Goal: Task Accomplishment & Management: Manage account settings

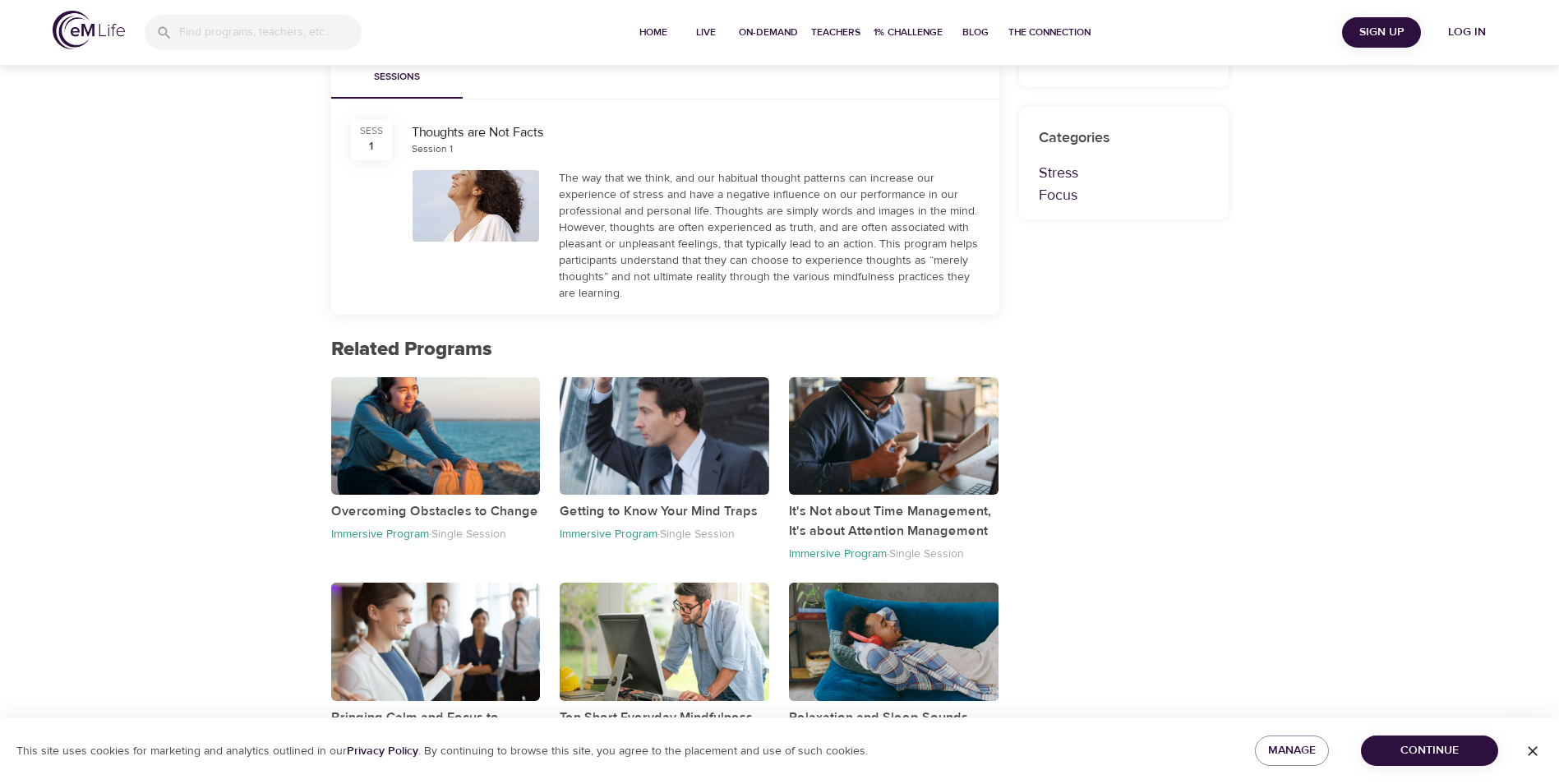
scroll to position [507, 0]
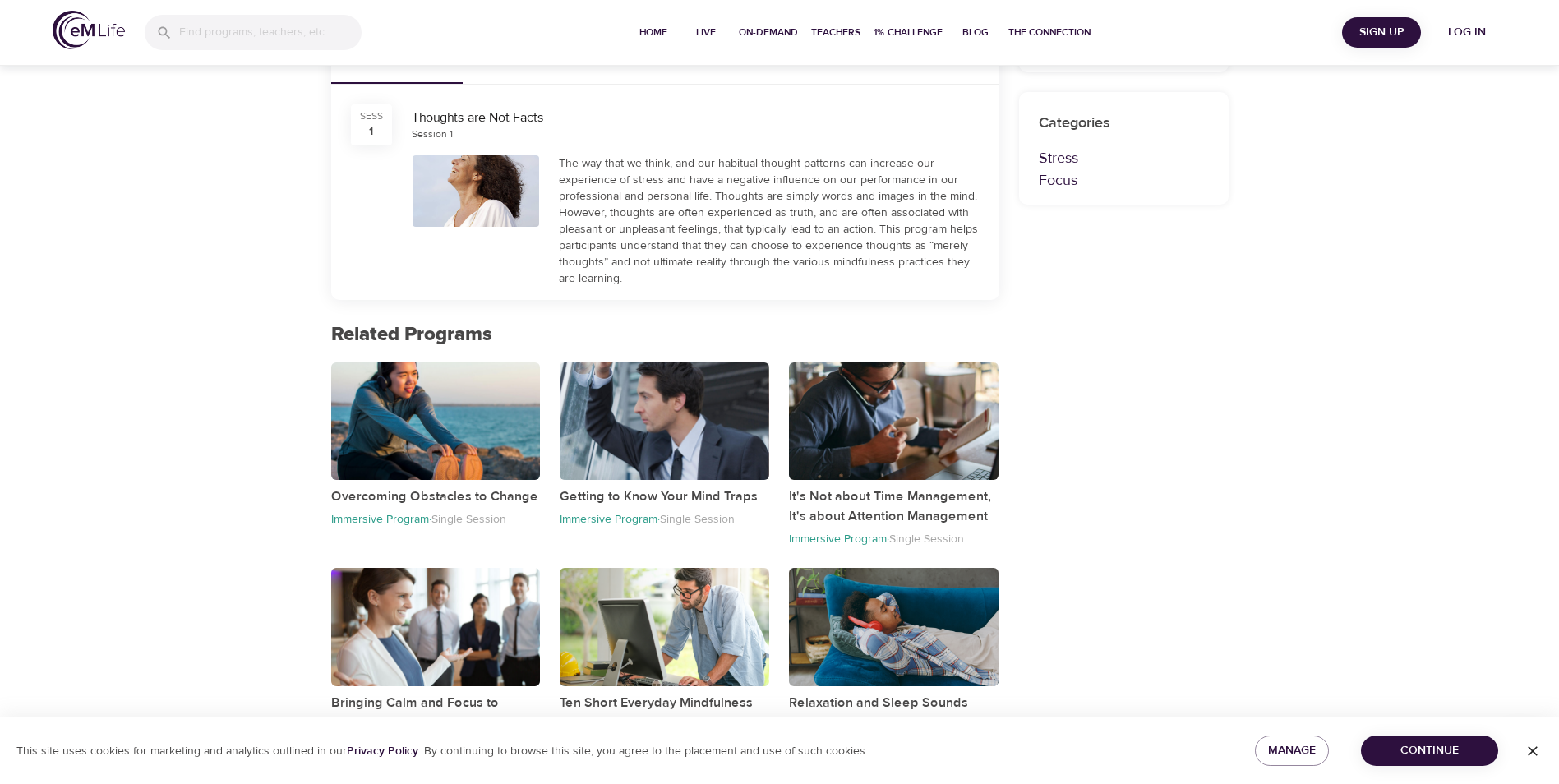
click at [637, 431] on div "button" at bounding box center [664, 421] width 209 height 118
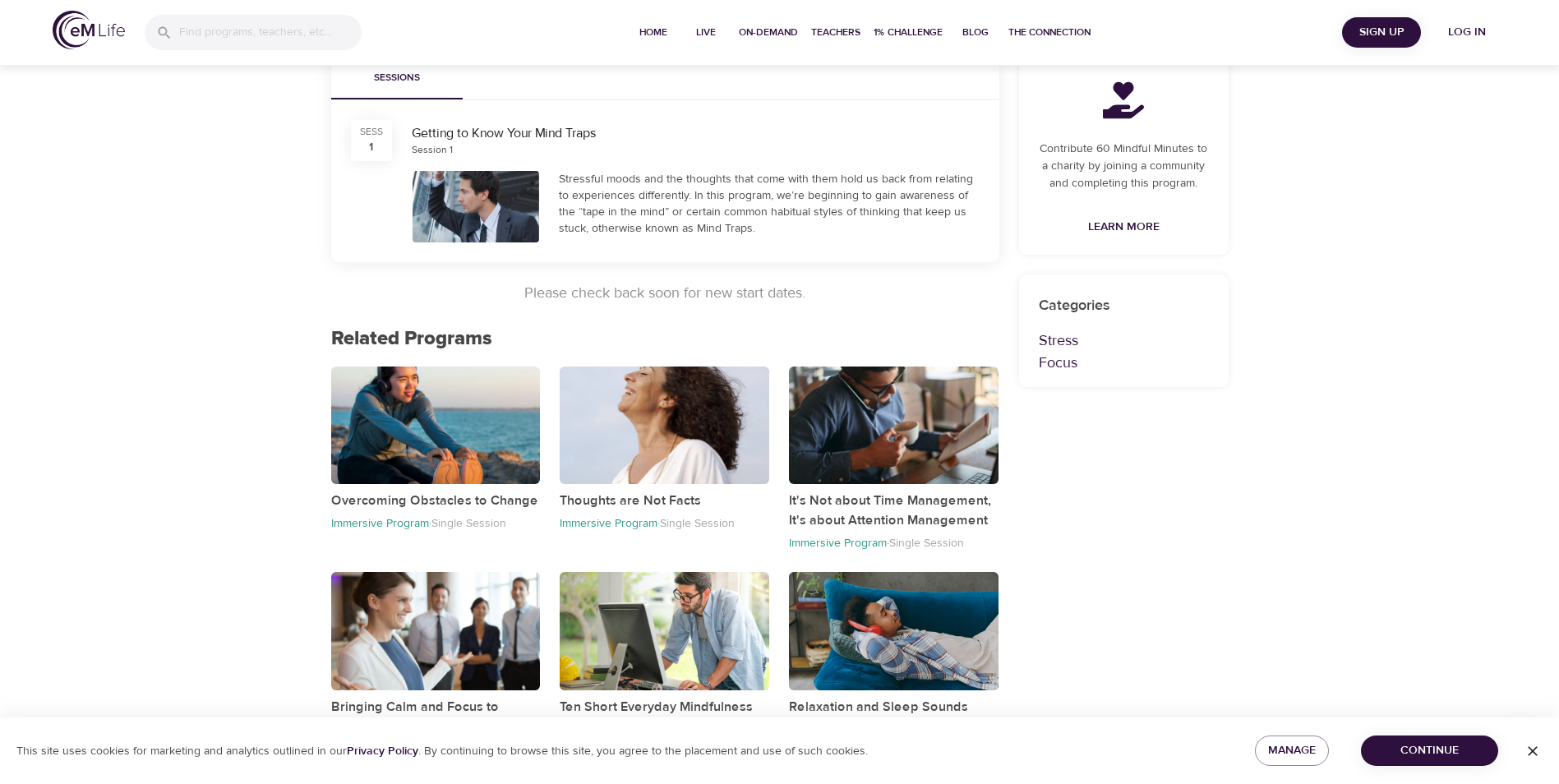
scroll to position [262, 0]
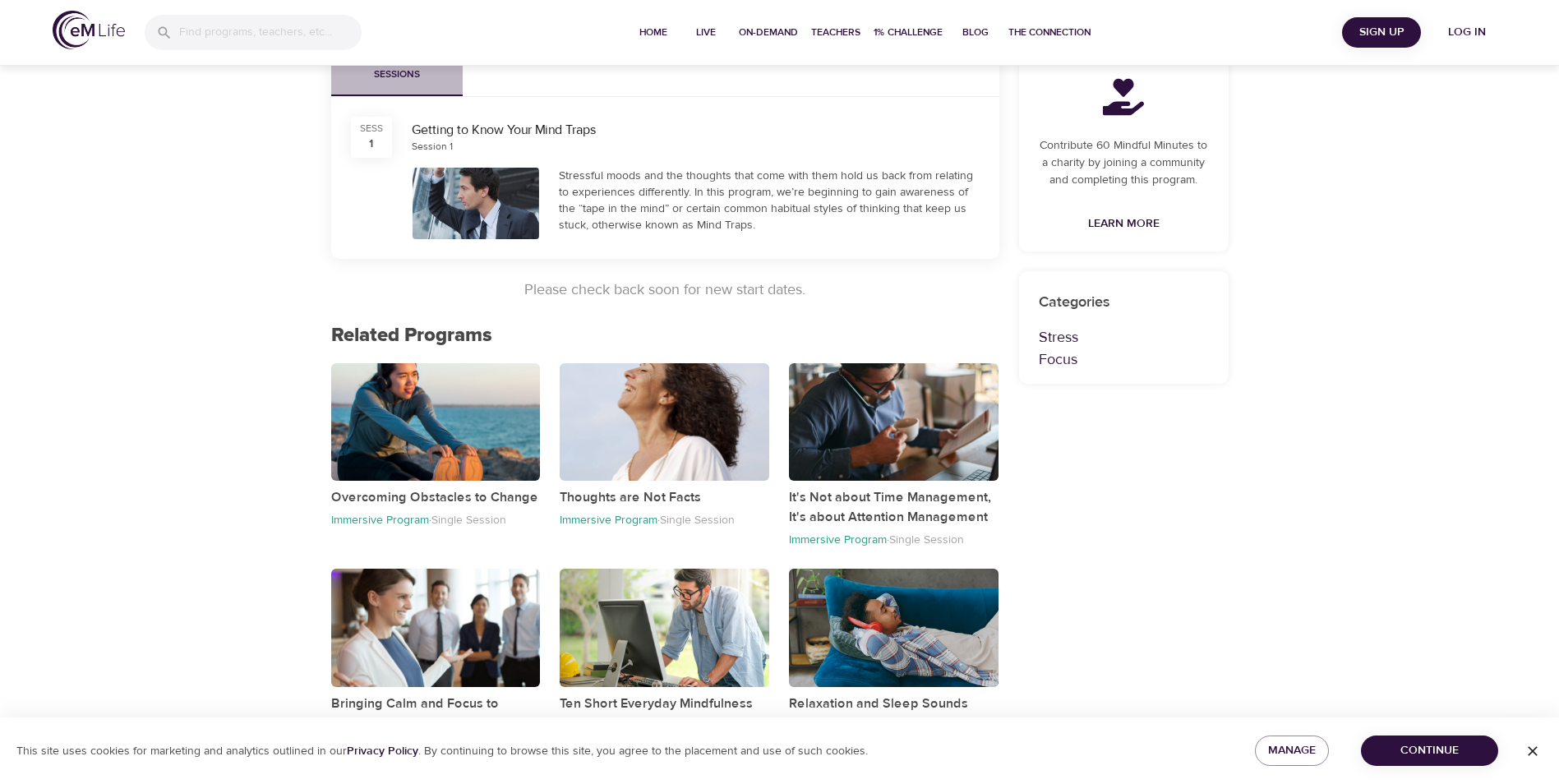
click at [406, 85] on button "Sessions" at bounding box center [397, 76] width 132 height 39
click at [1454, 753] on span "Continue" at bounding box center [1429, 750] width 111 height 20
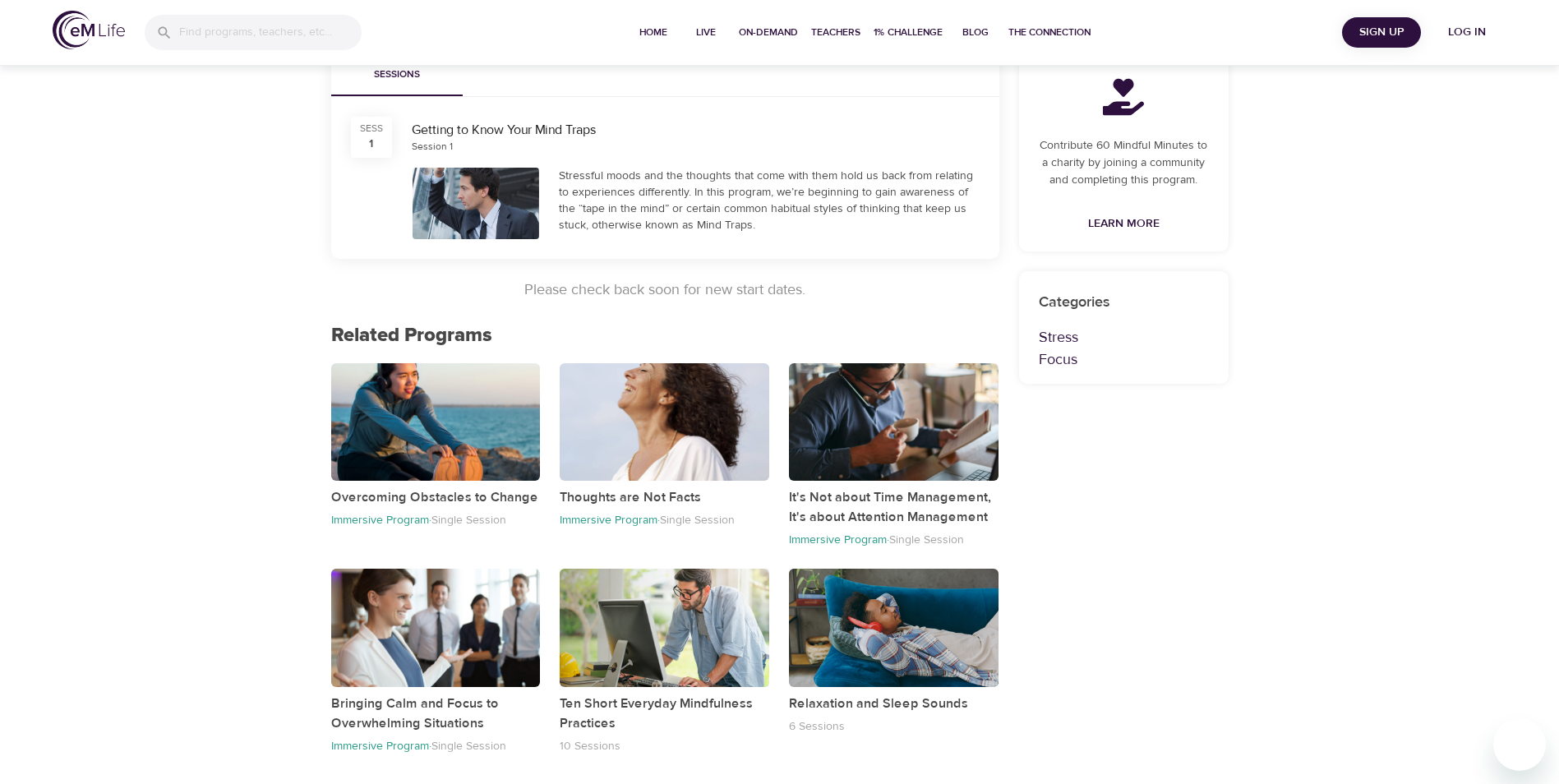
click at [677, 623] on div "button" at bounding box center [664, 627] width 209 height 118
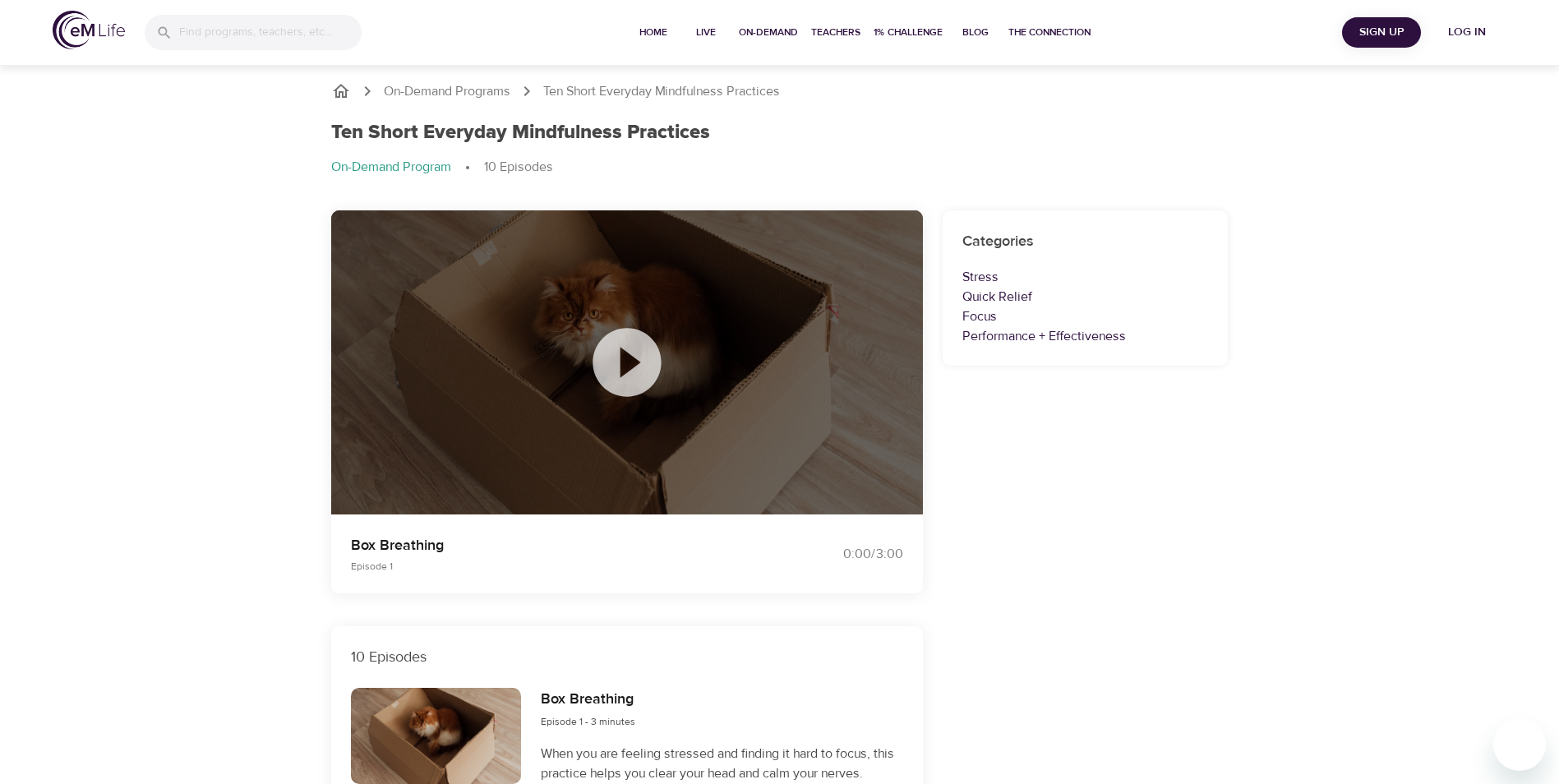
click at [612, 360] on icon at bounding box center [627, 362] width 68 height 68
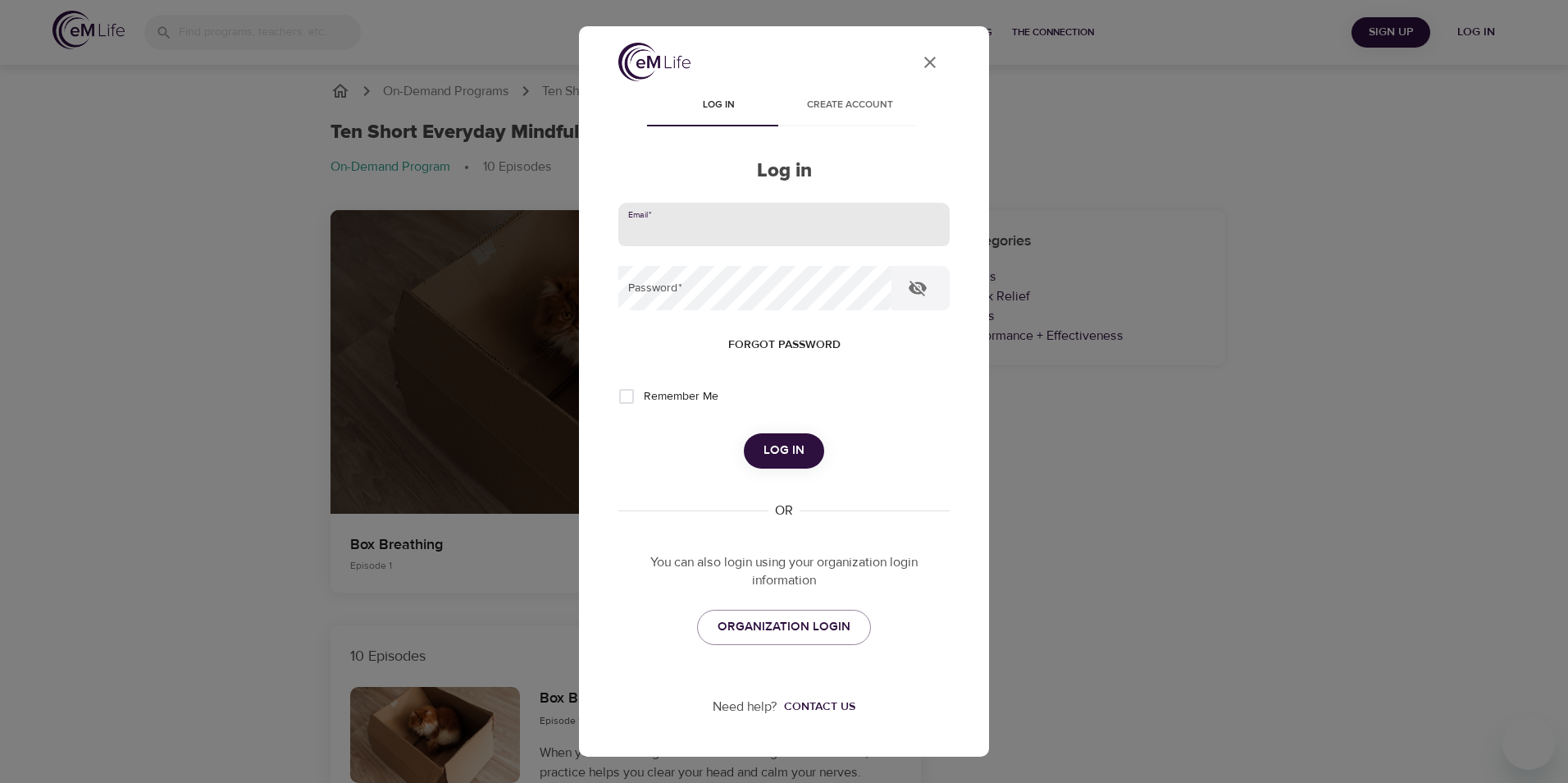
click at [772, 230] on input "email" at bounding box center [784, 225] width 331 height 45
type input "Amtorres@hanover.com"
click at [744, 433] on button "Log in" at bounding box center [784, 449] width 81 height 34
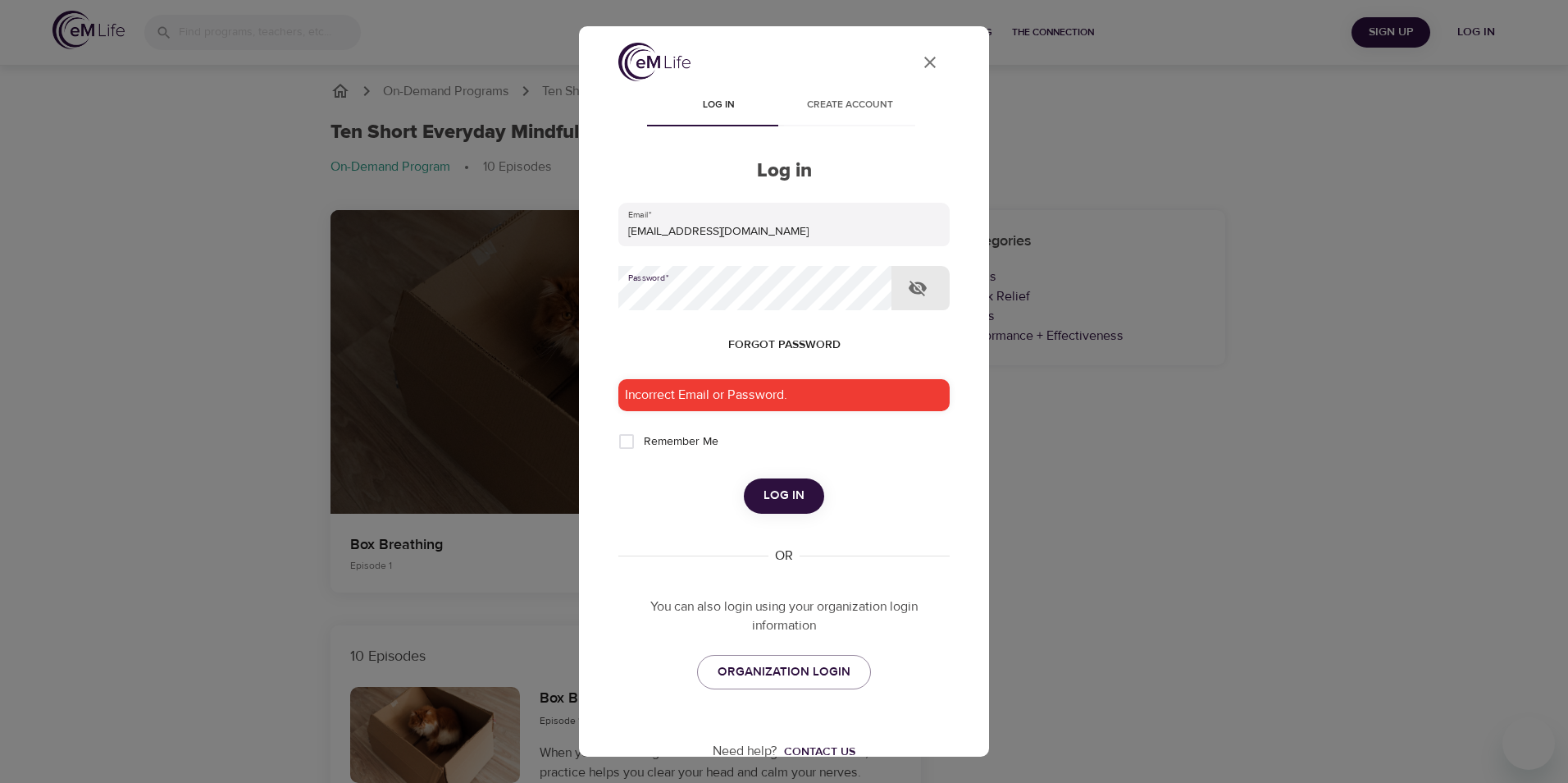
click at [745, 337] on span "Forgot password" at bounding box center [784, 344] width 113 height 20
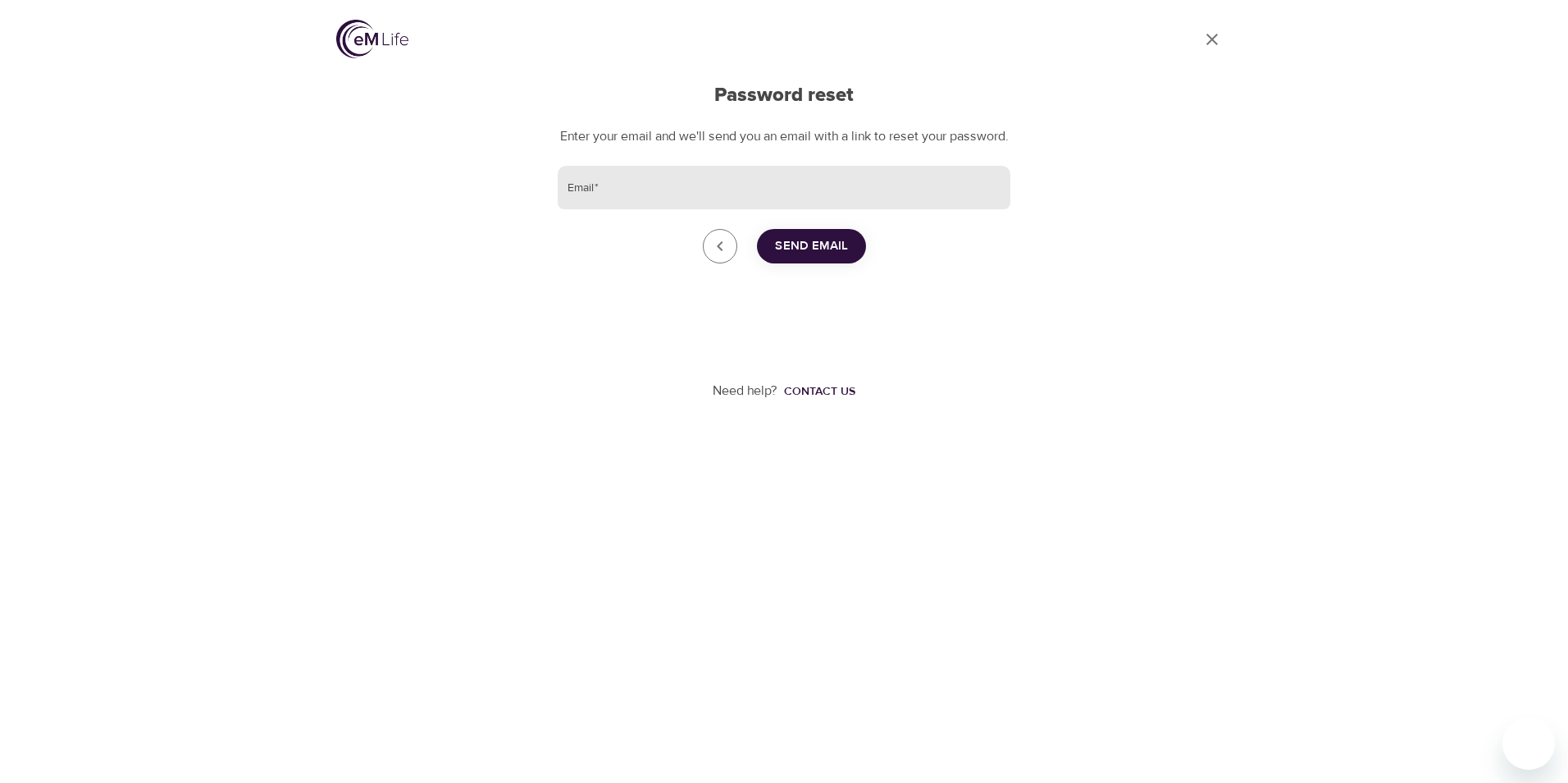
click at [605, 201] on input "Email   *" at bounding box center [784, 188] width 453 height 45
type input "[EMAIL_ADDRESS][DOMAIN_NAME]"
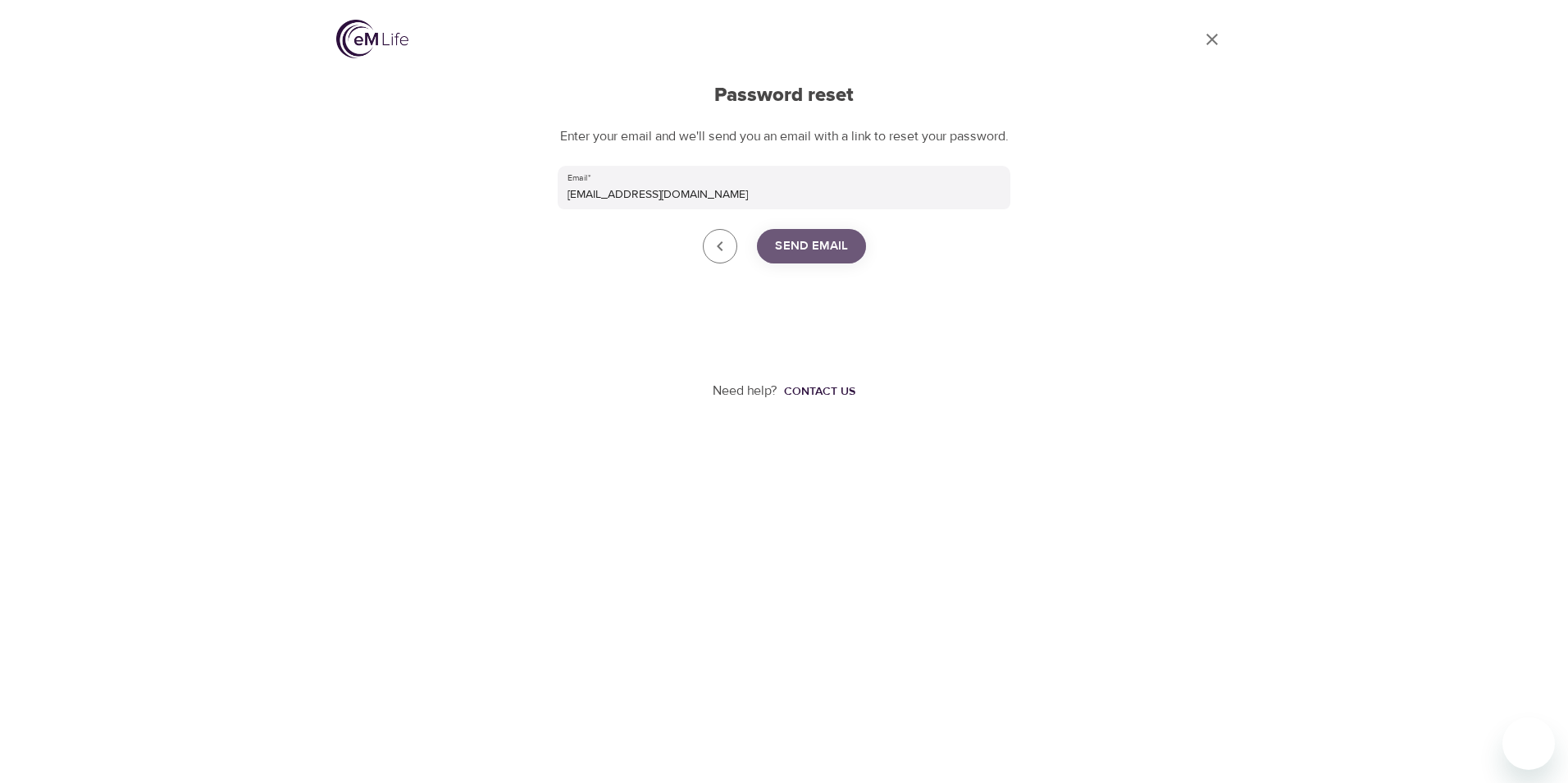
click at [812, 257] on span "Send Email" at bounding box center [811, 246] width 73 height 21
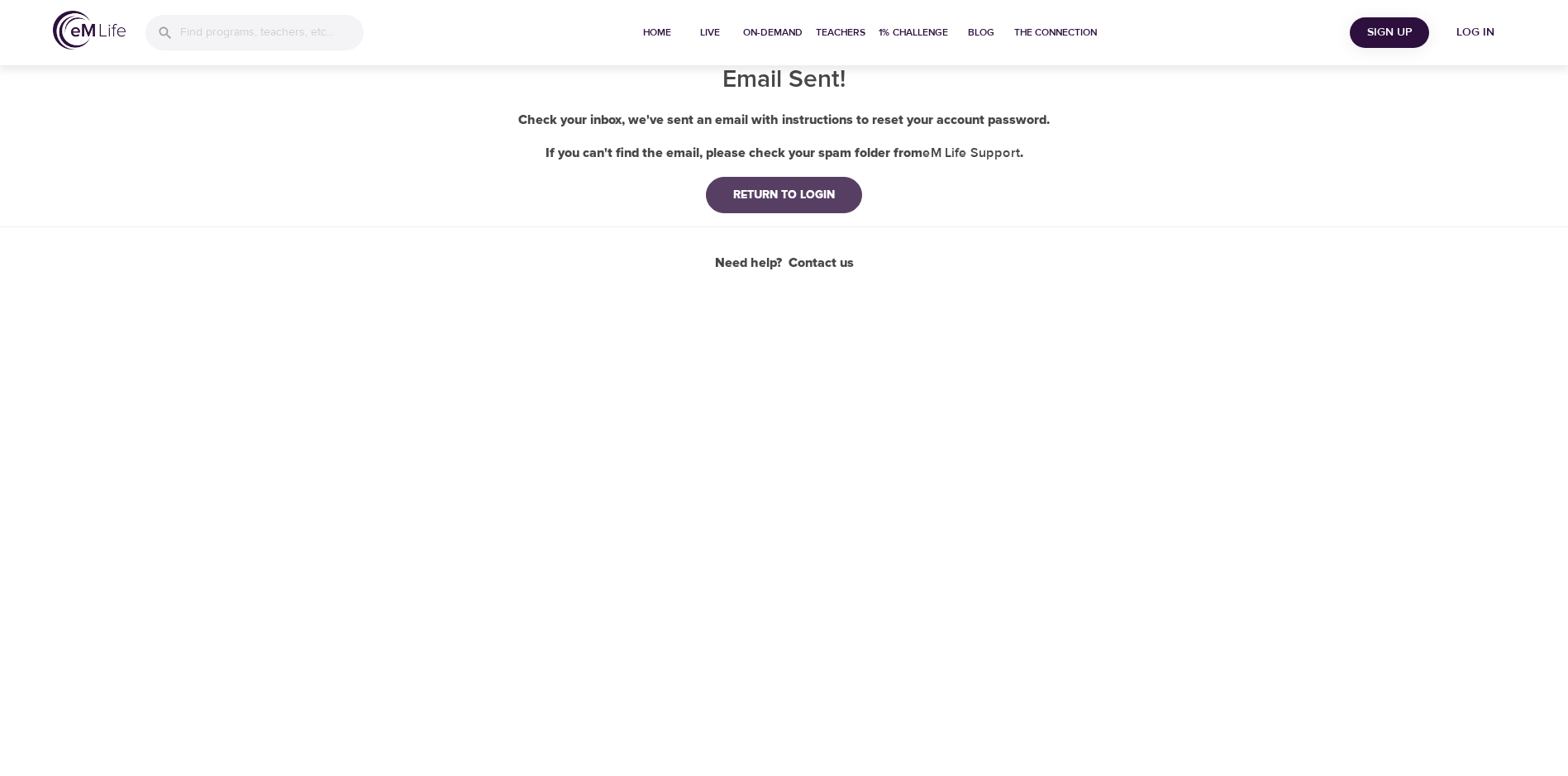
click at [775, 197] on div "RETURN TO LOGIN" at bounding box center [784, 195] width 128 height 17
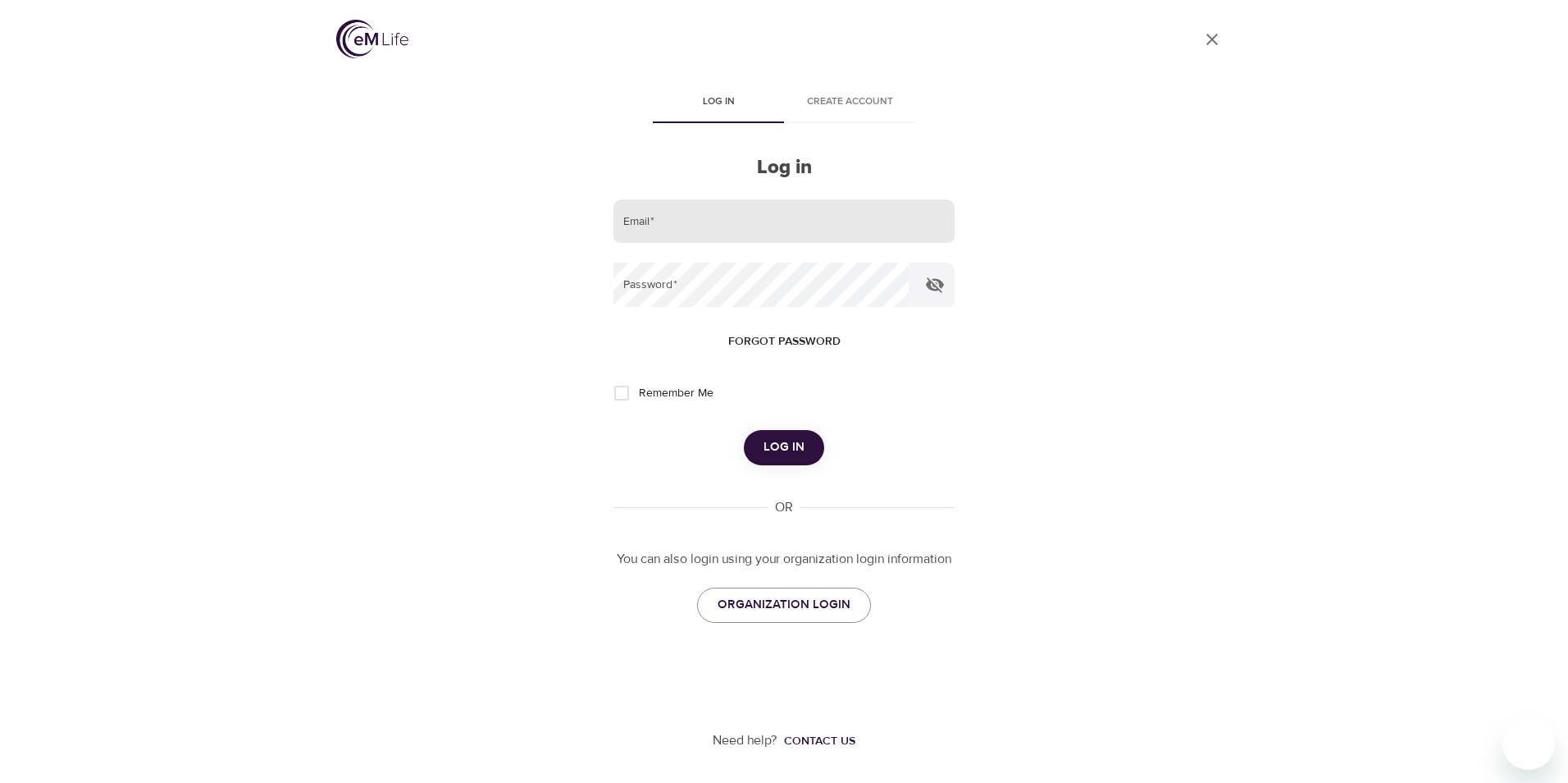
click at [726, 218] on input "email" at bounding box center [784, 222] width 341 height 45
type input "[EMAIL_ADDRESS][DOMAIN_NAME]"
click at [744, 430] on button "Log in" at bounding box center [784, 446] width 81 height 34
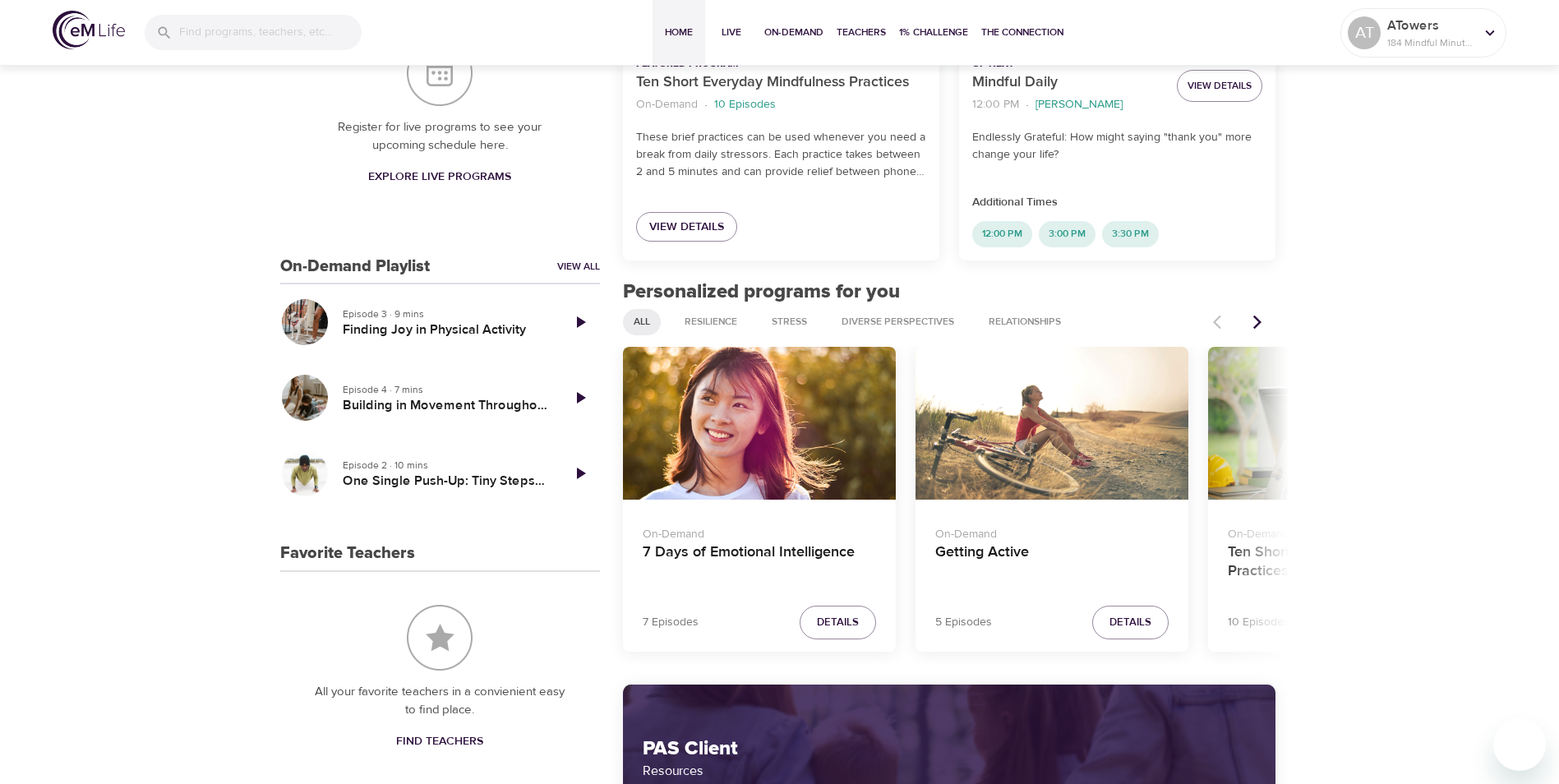
scroll to position [526, 0]
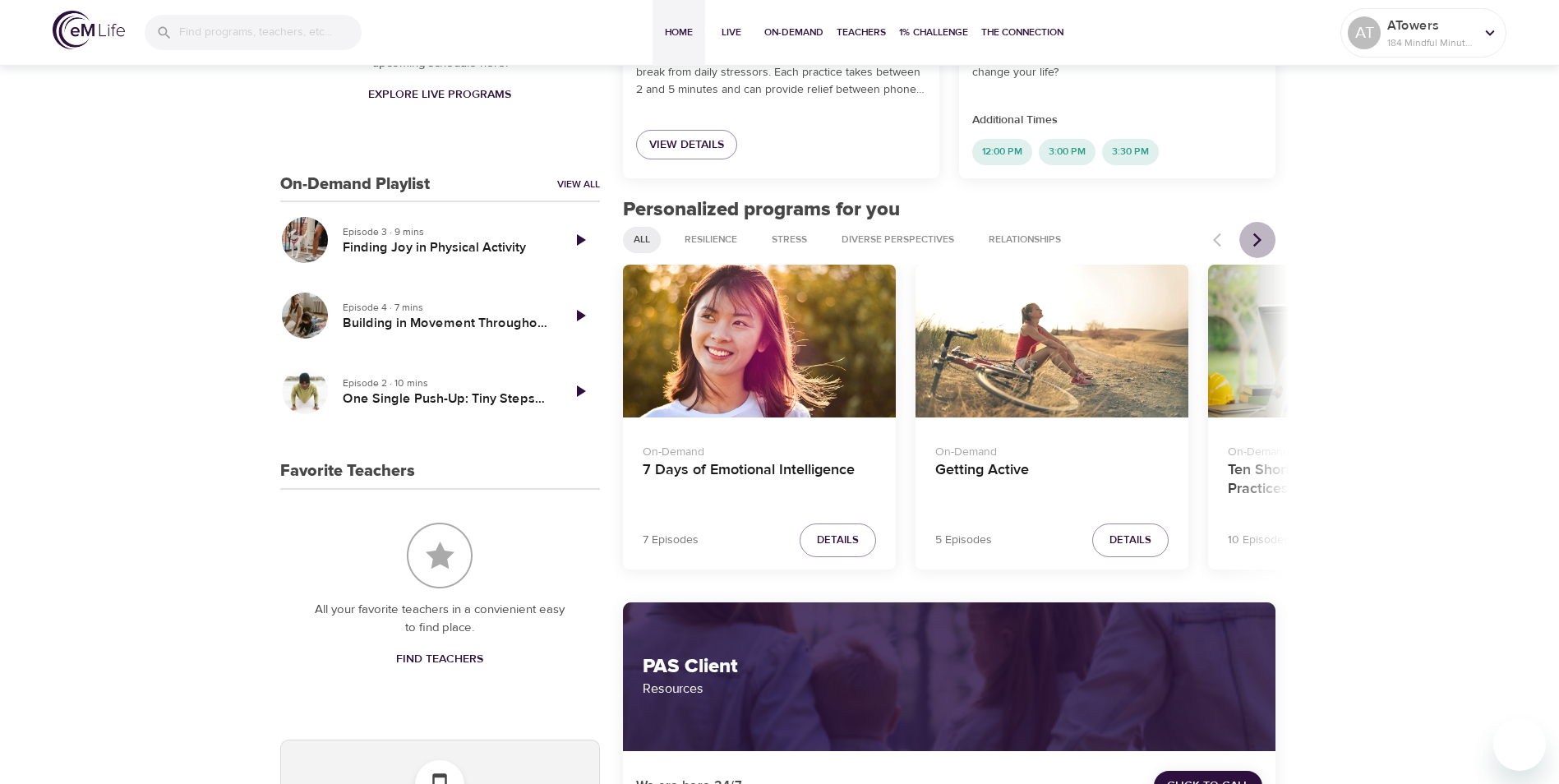
click at [1262, 243] on icon "Next items" at bounding box center [1257, 240] width 17 height 17
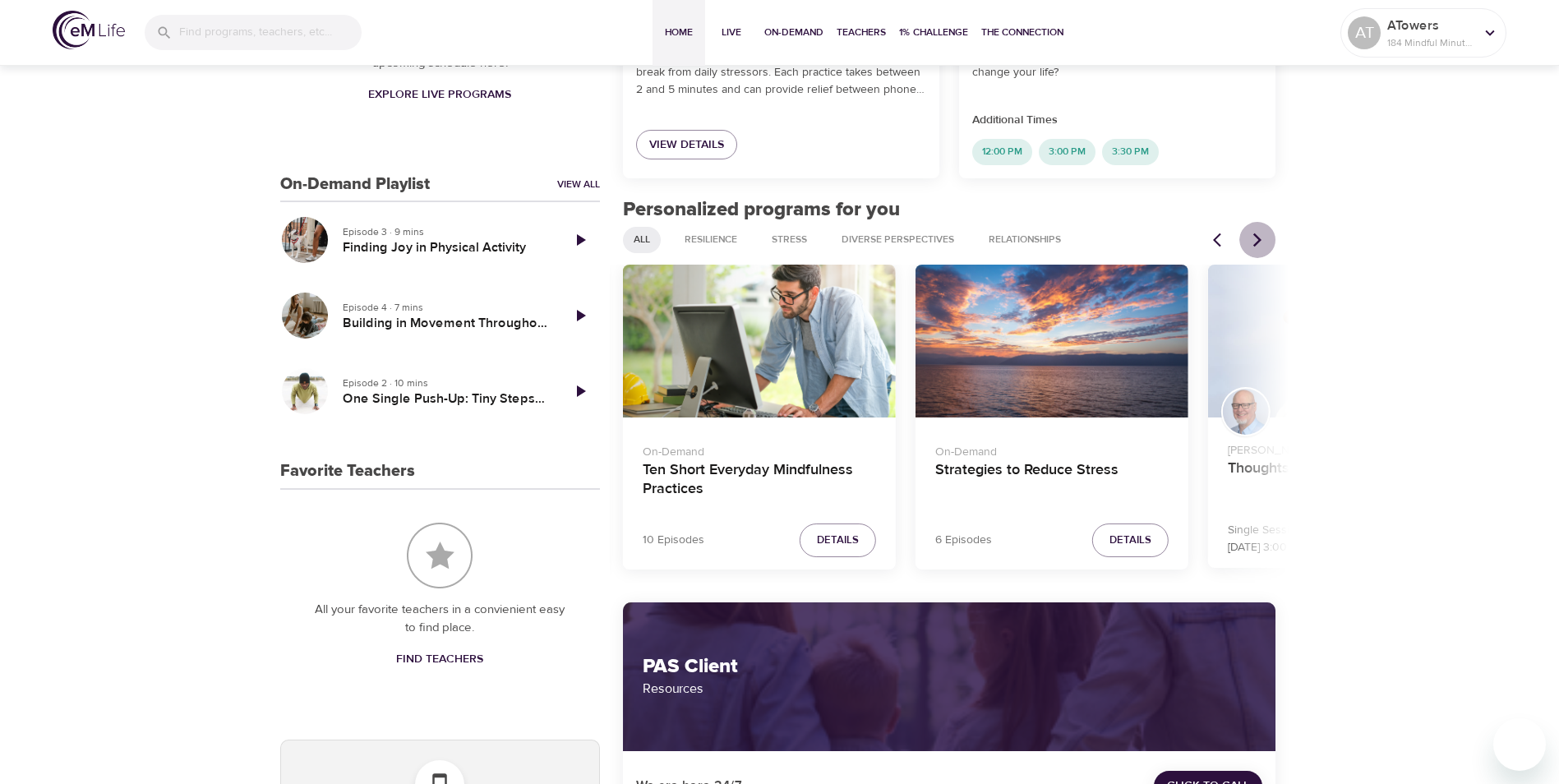
click at [1262, 243] on icon "Next items" at bounding box center [1257, 240] width 17 height 17
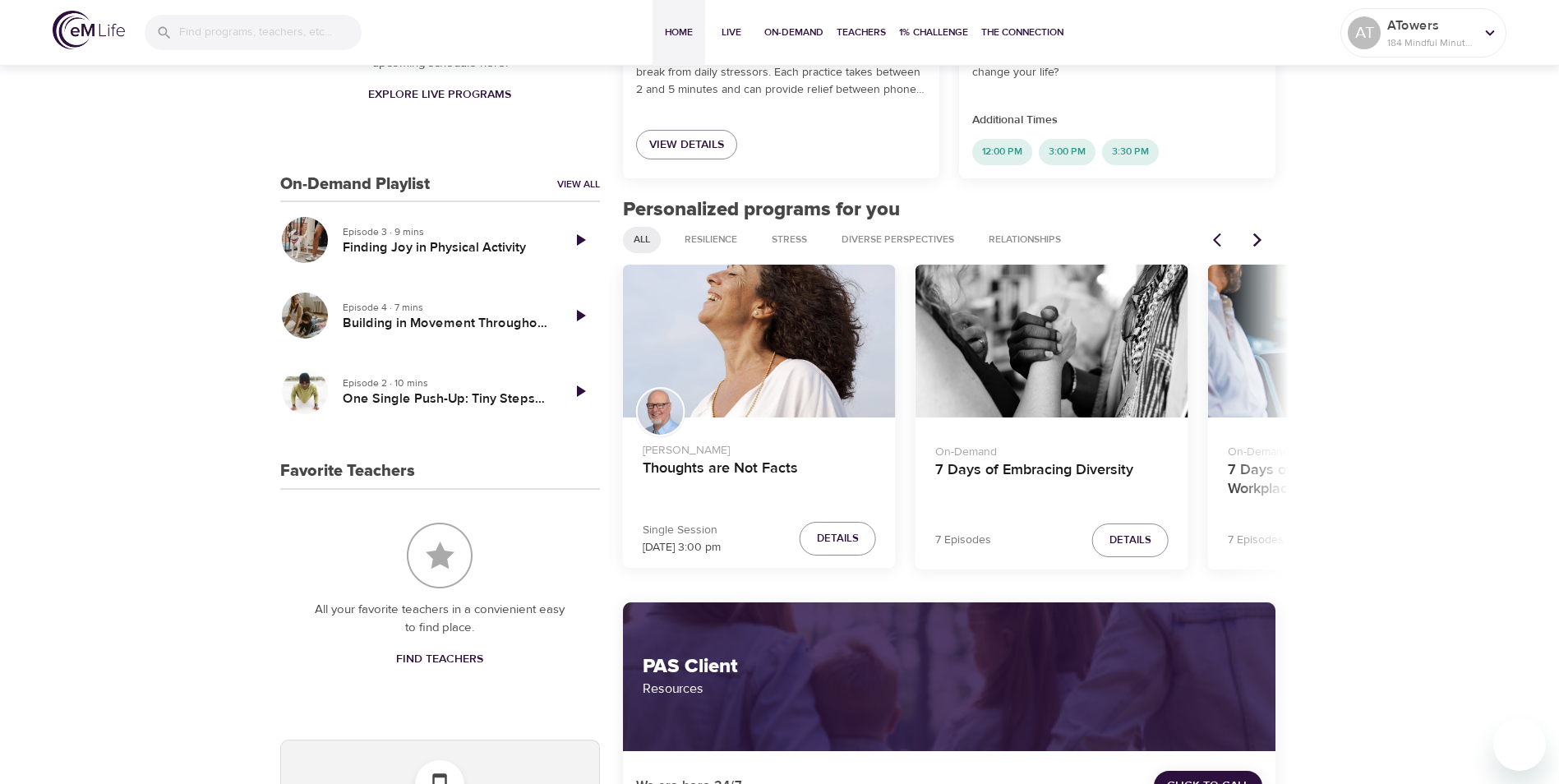
click at [1262, 243] on icon "Next items" at bounding box center [1257, 240] width 17 height 17
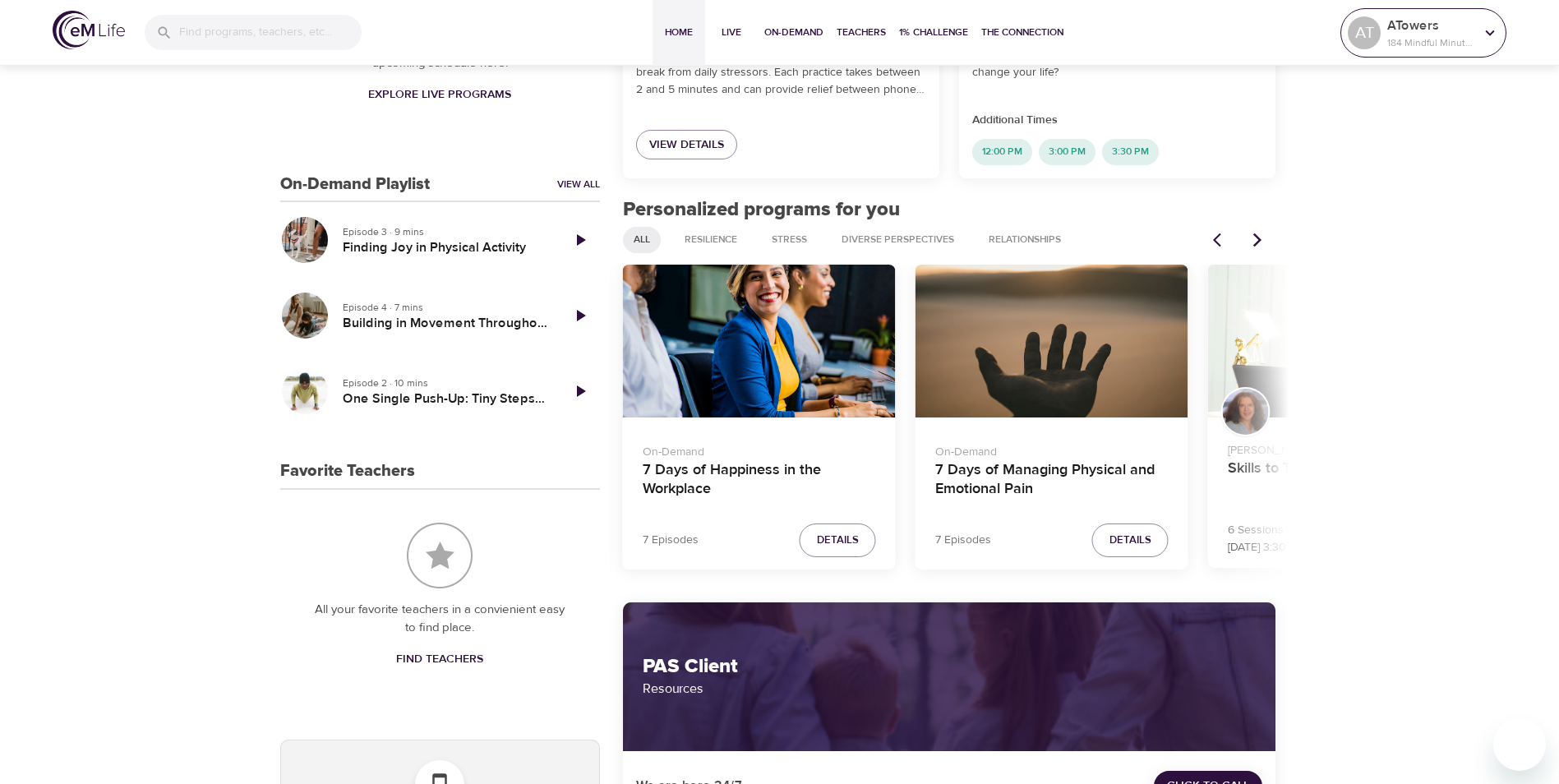
click at [1426, 39] on p "184 Mindful Minutes" at bounding box center [1430, 42] width 87 height 15
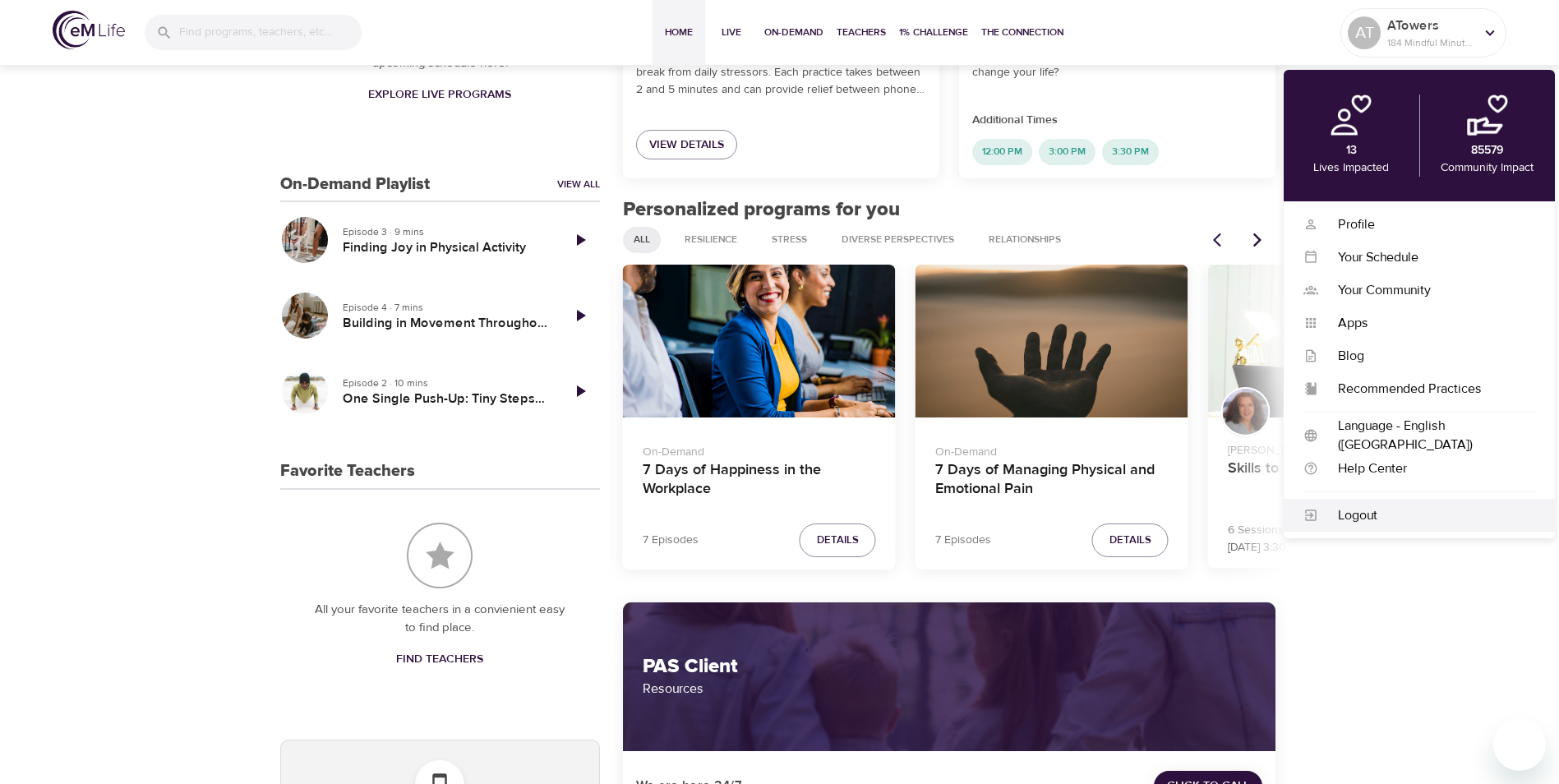
click at [1362, 524] on div "Logout" at bounding box center [1426, 515] width 217 height 19
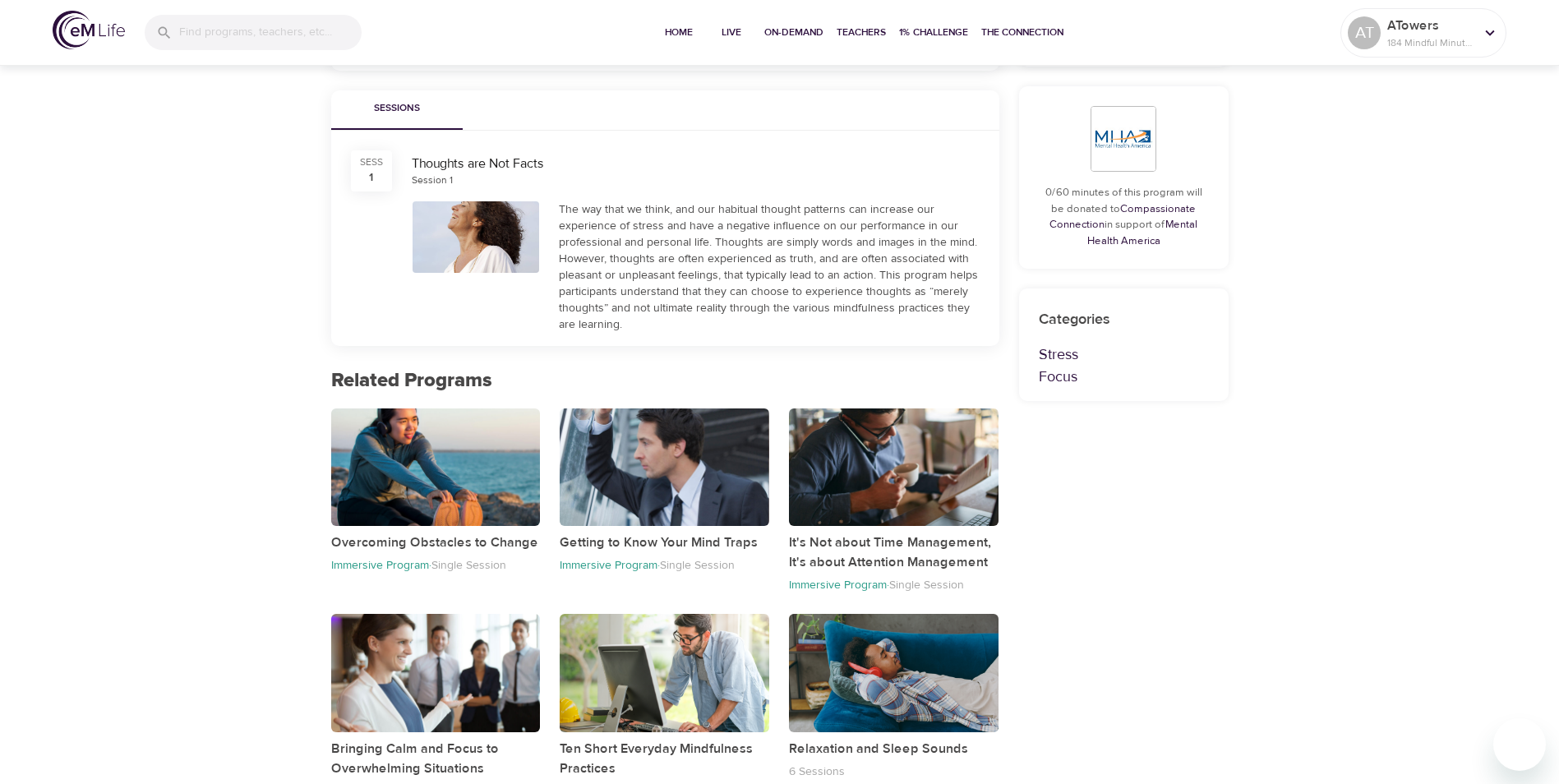
scroll to position [507, 0]
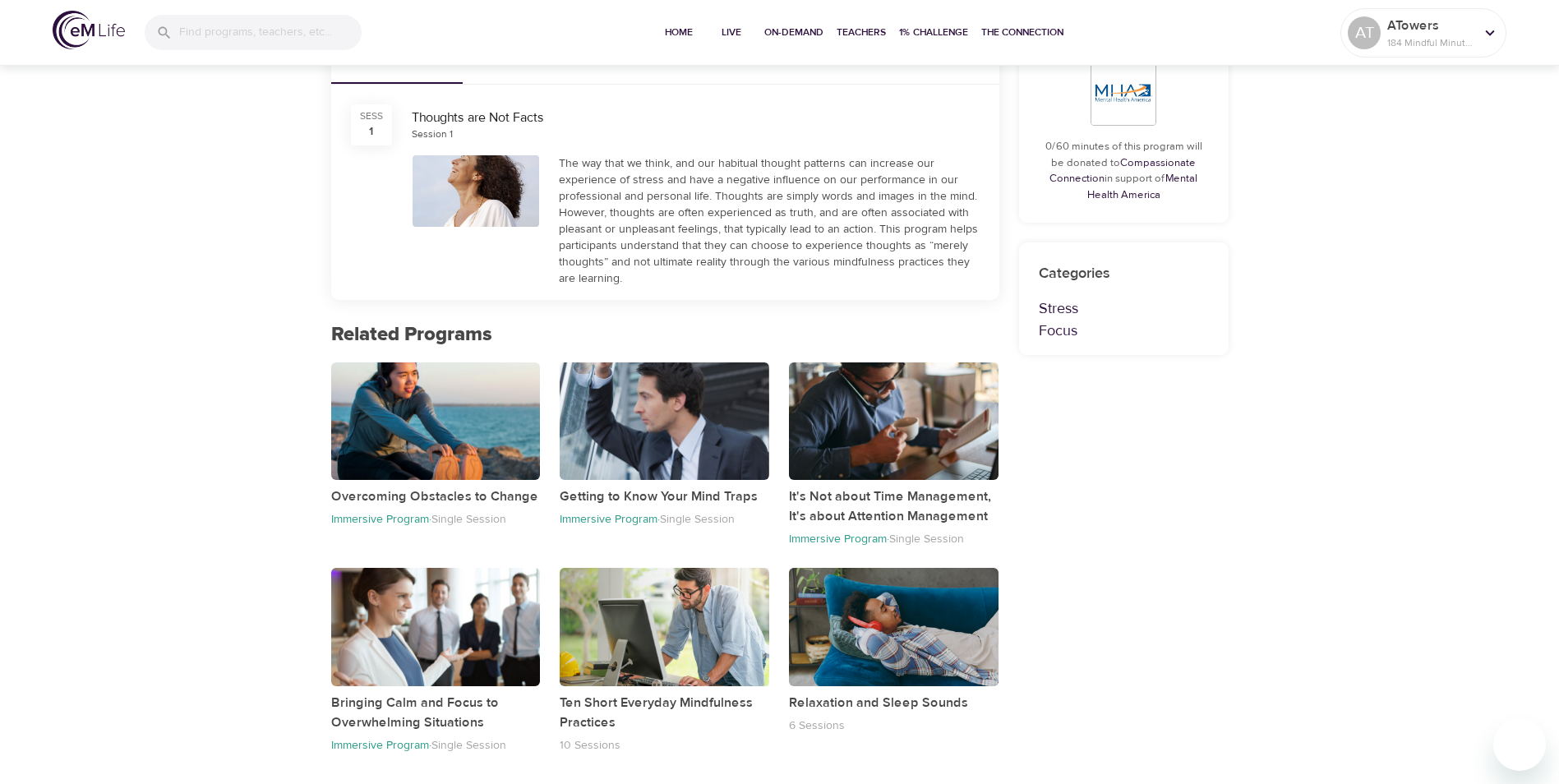
click at [686, 624] on div "button" at bounding box center [664, 626] width 209 height 118
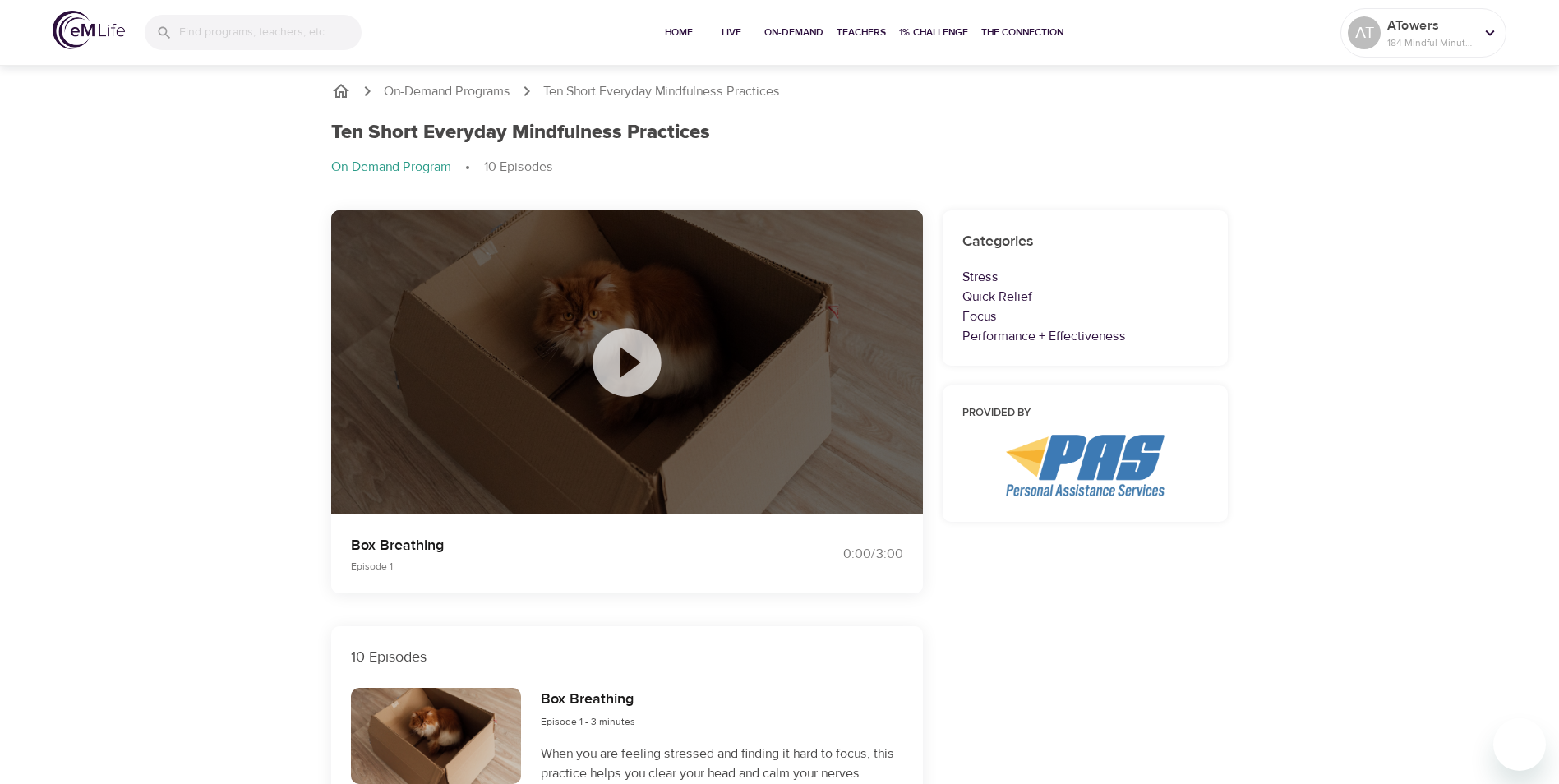
click at [630, 366] on icon at bounding box center [627, 362] width 82 height 82
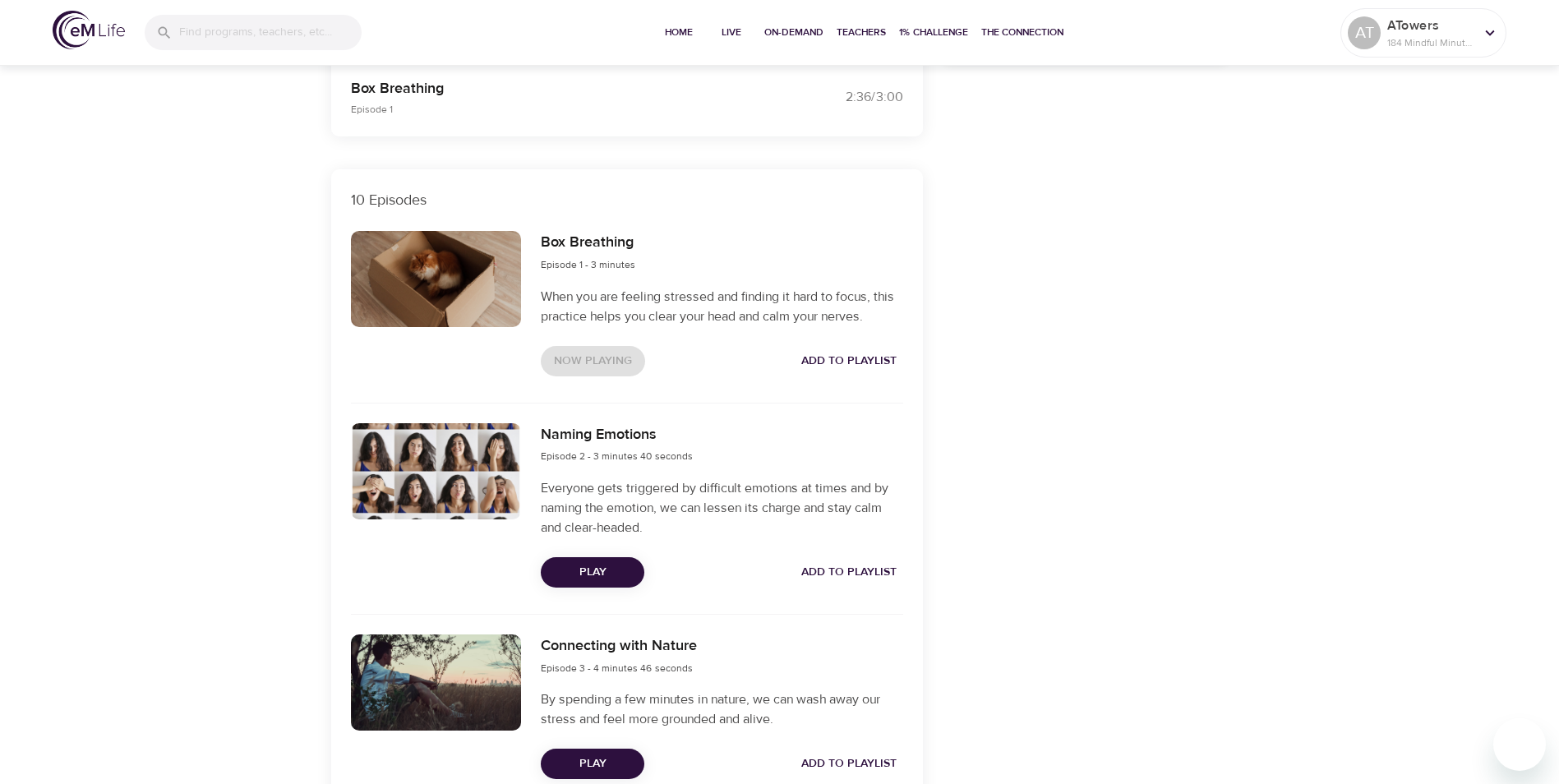
scroll to position [493, 0]
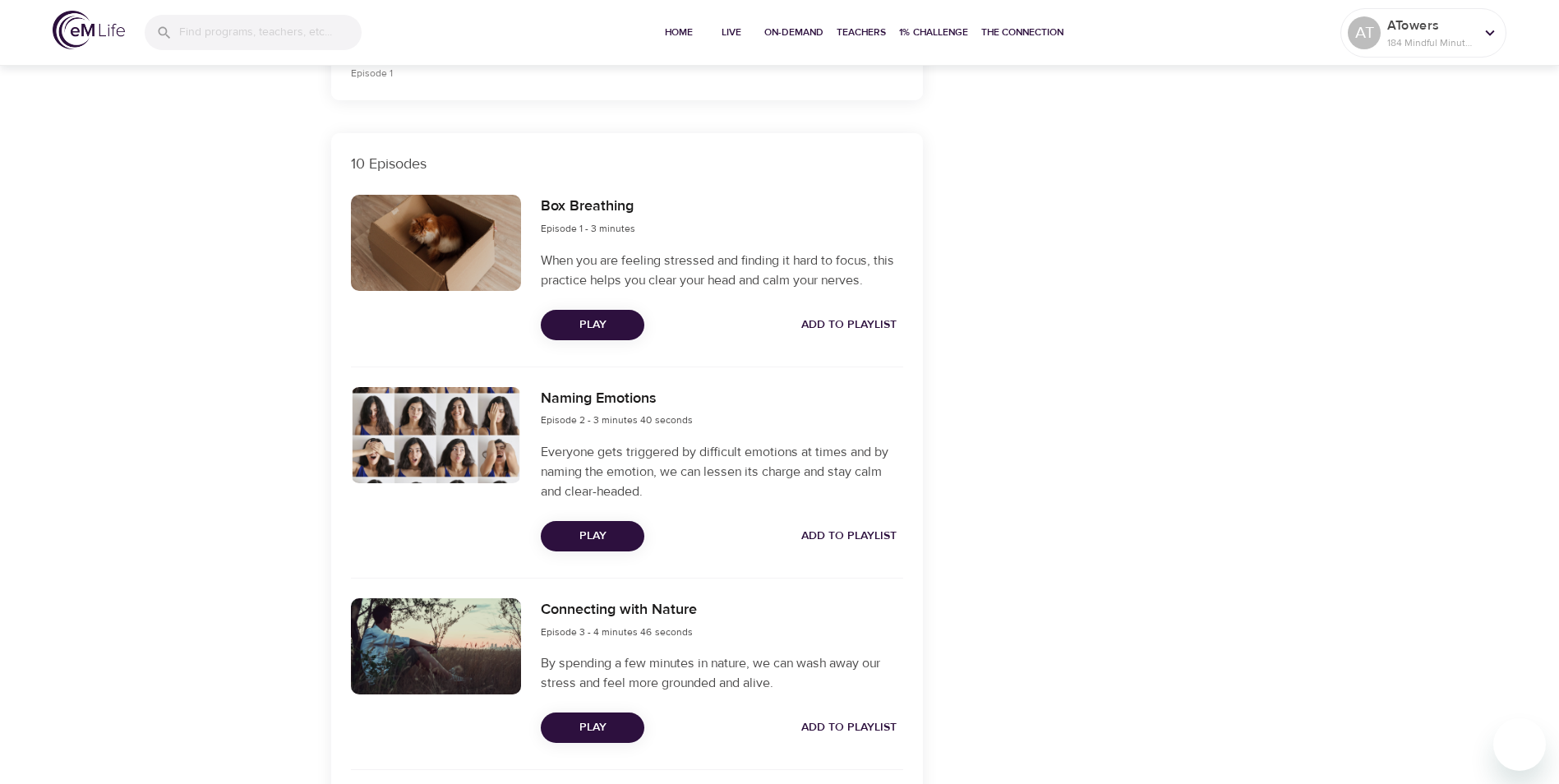
click at [596, 538] on span "Play" at bounding box center [591, 536] width 77 height 20
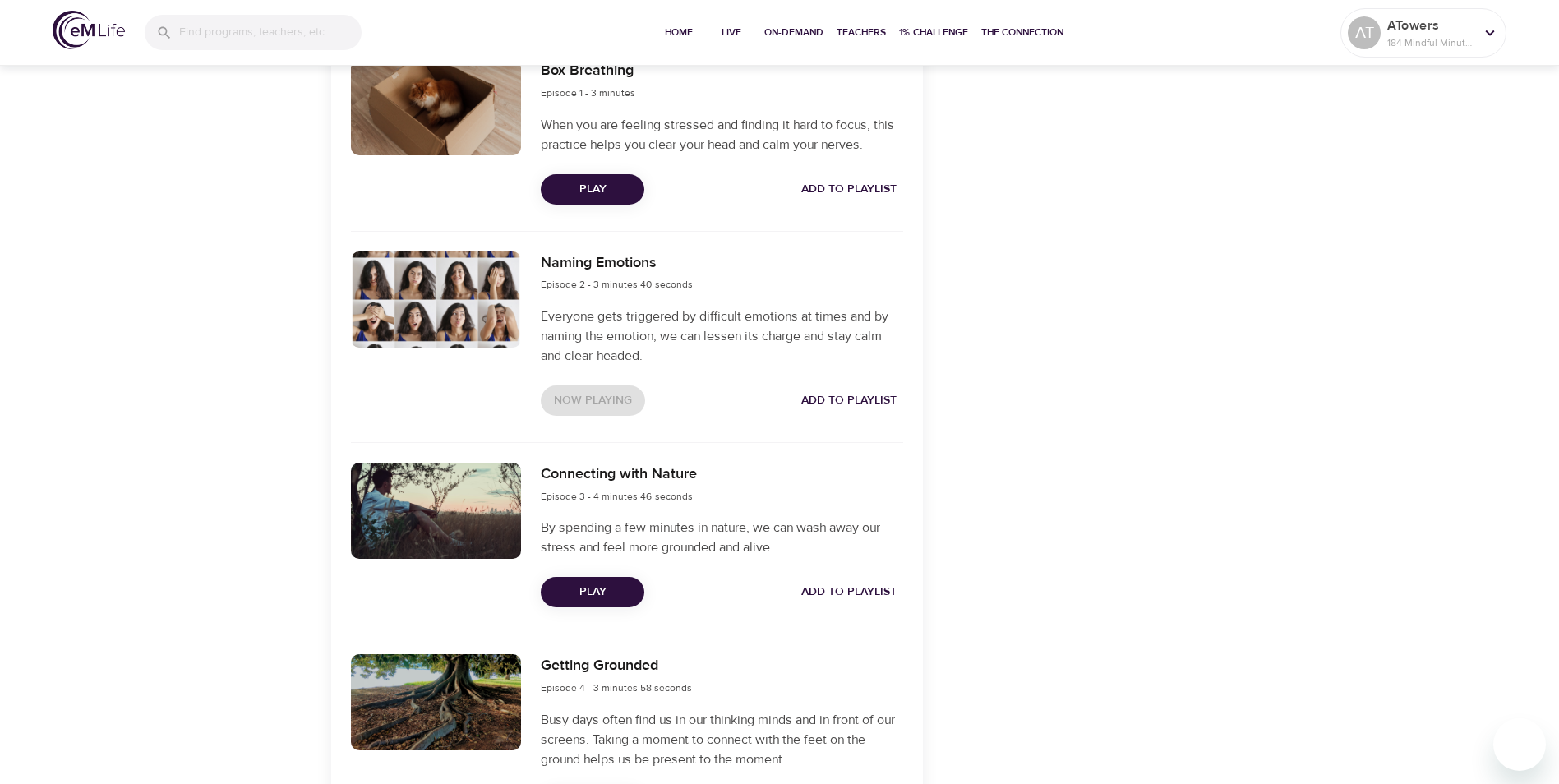
scroll to position [657, 0]
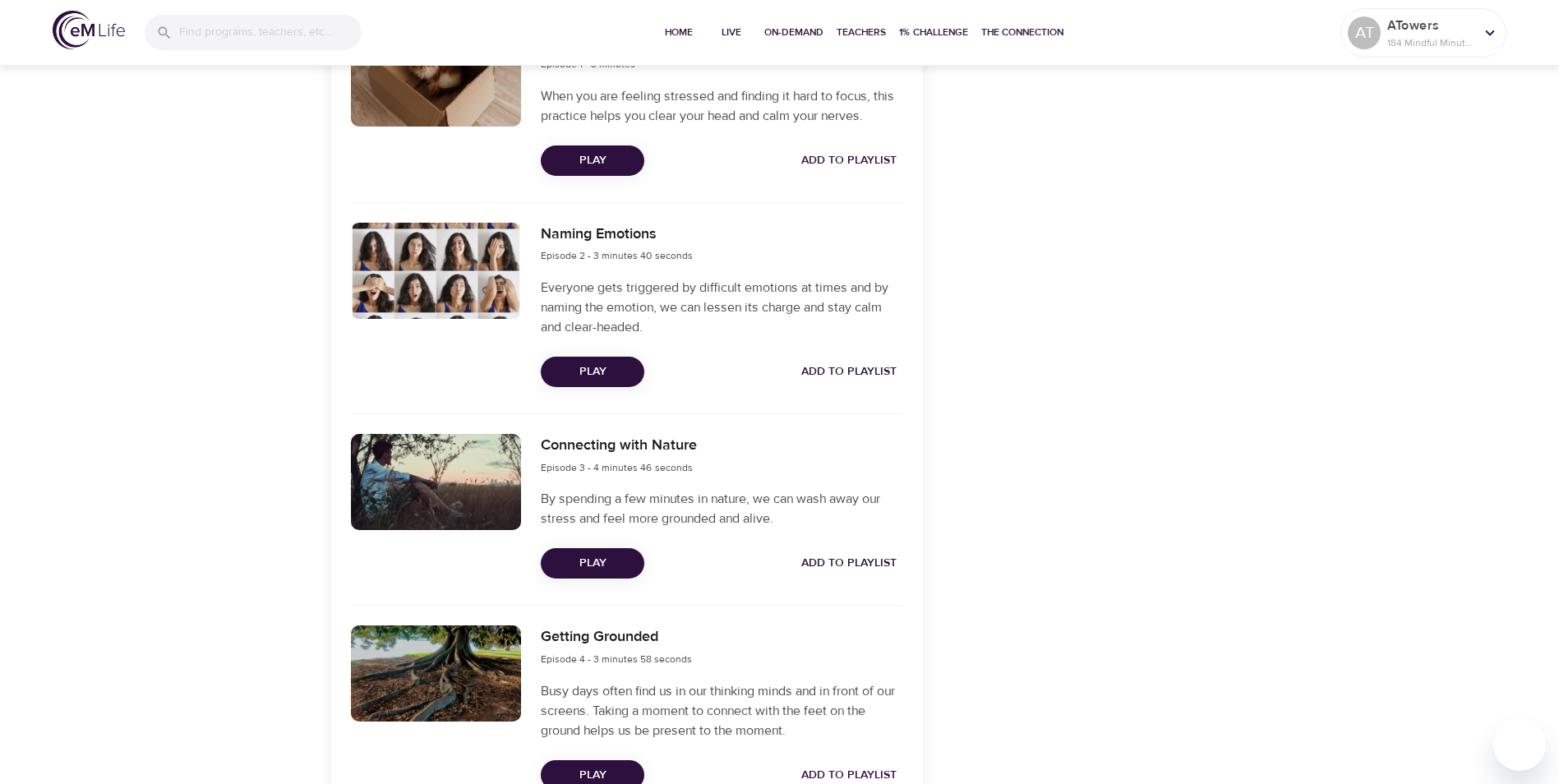
click at [595, 563] on span "Play" at bounding box center [591, 563] width 77 height 20
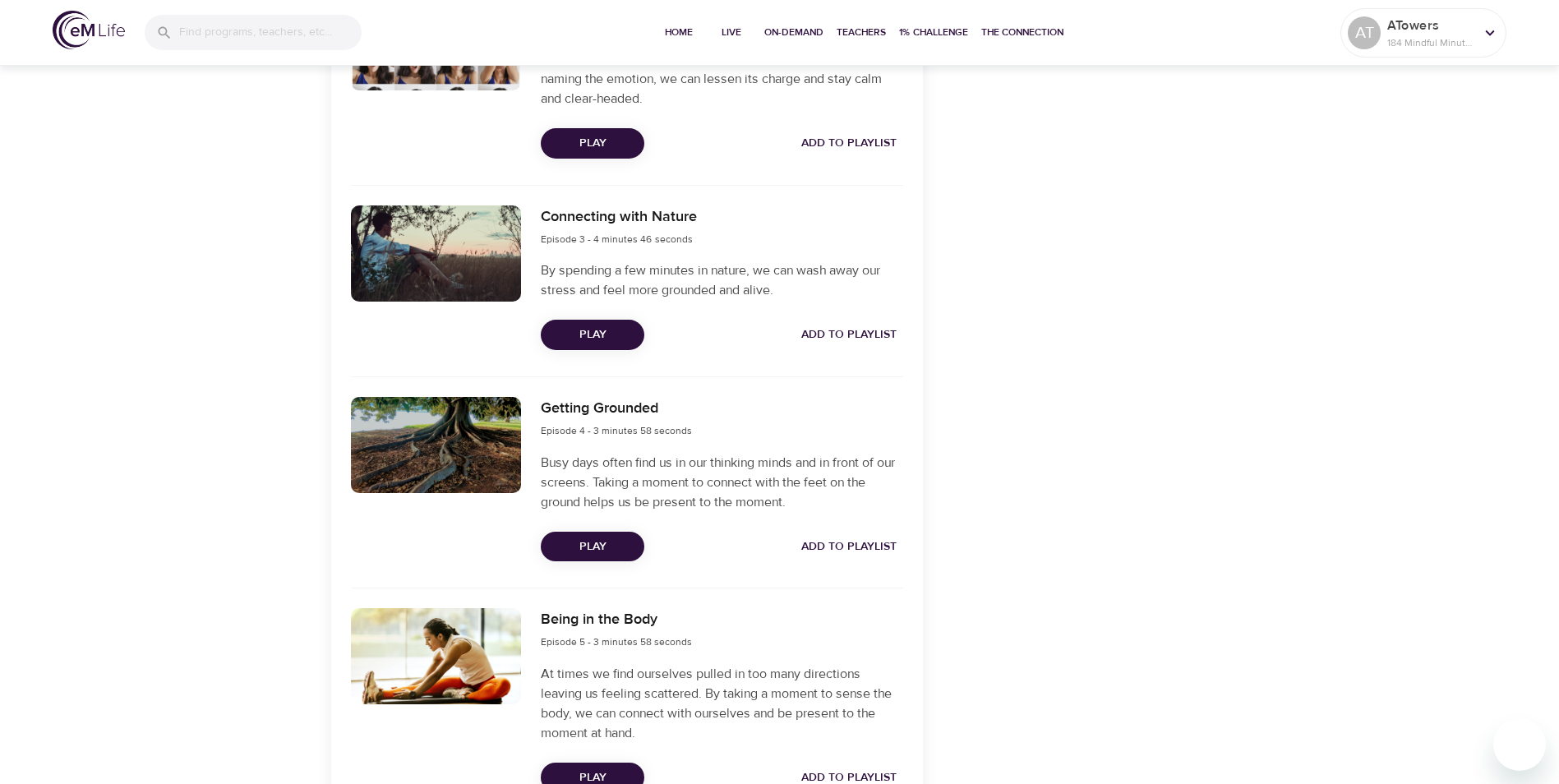
scroll to position [904, 0]
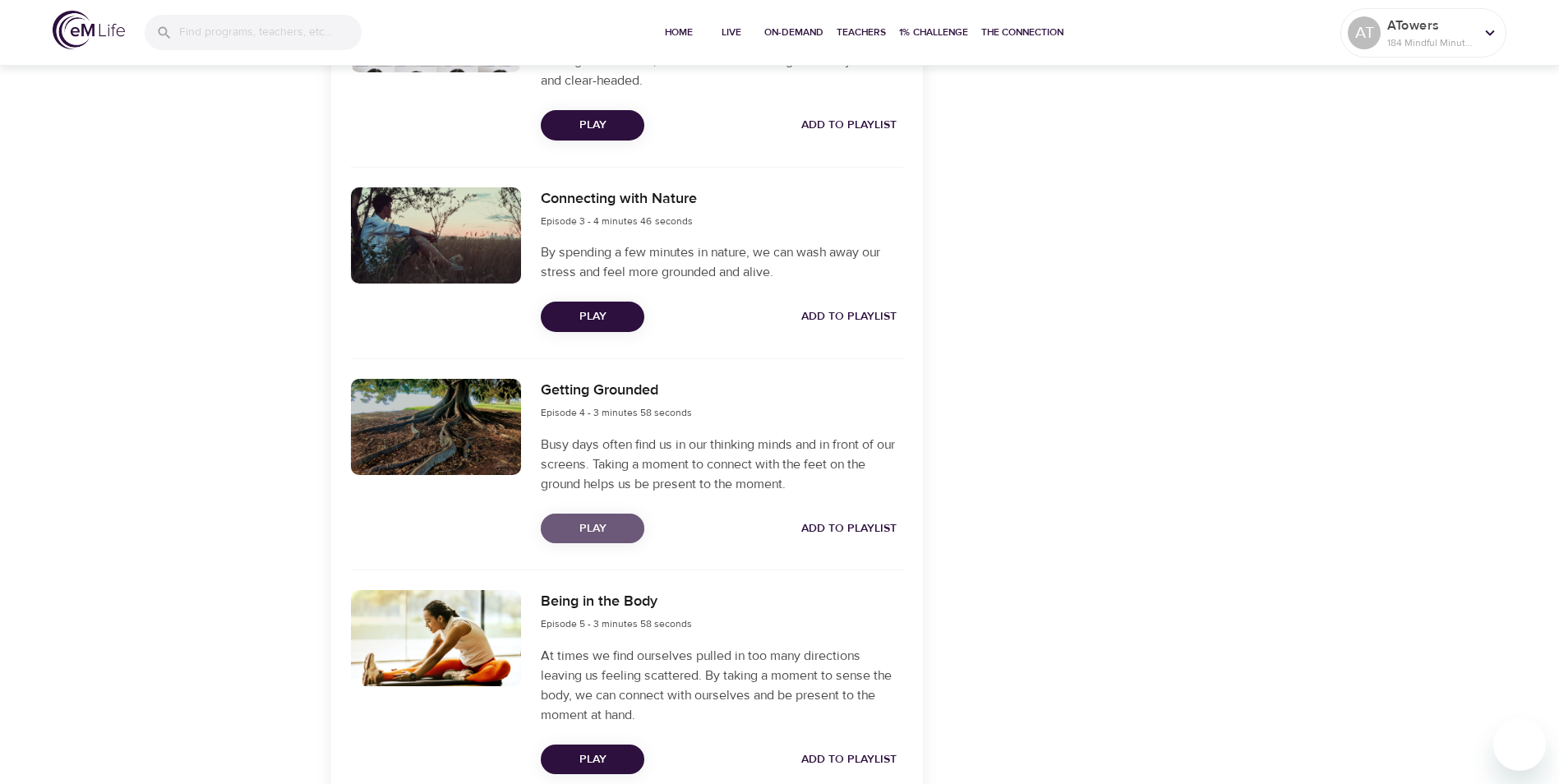
click at [596, 529] on span "Play" at bounding box center [591, 528] width 77 height 20
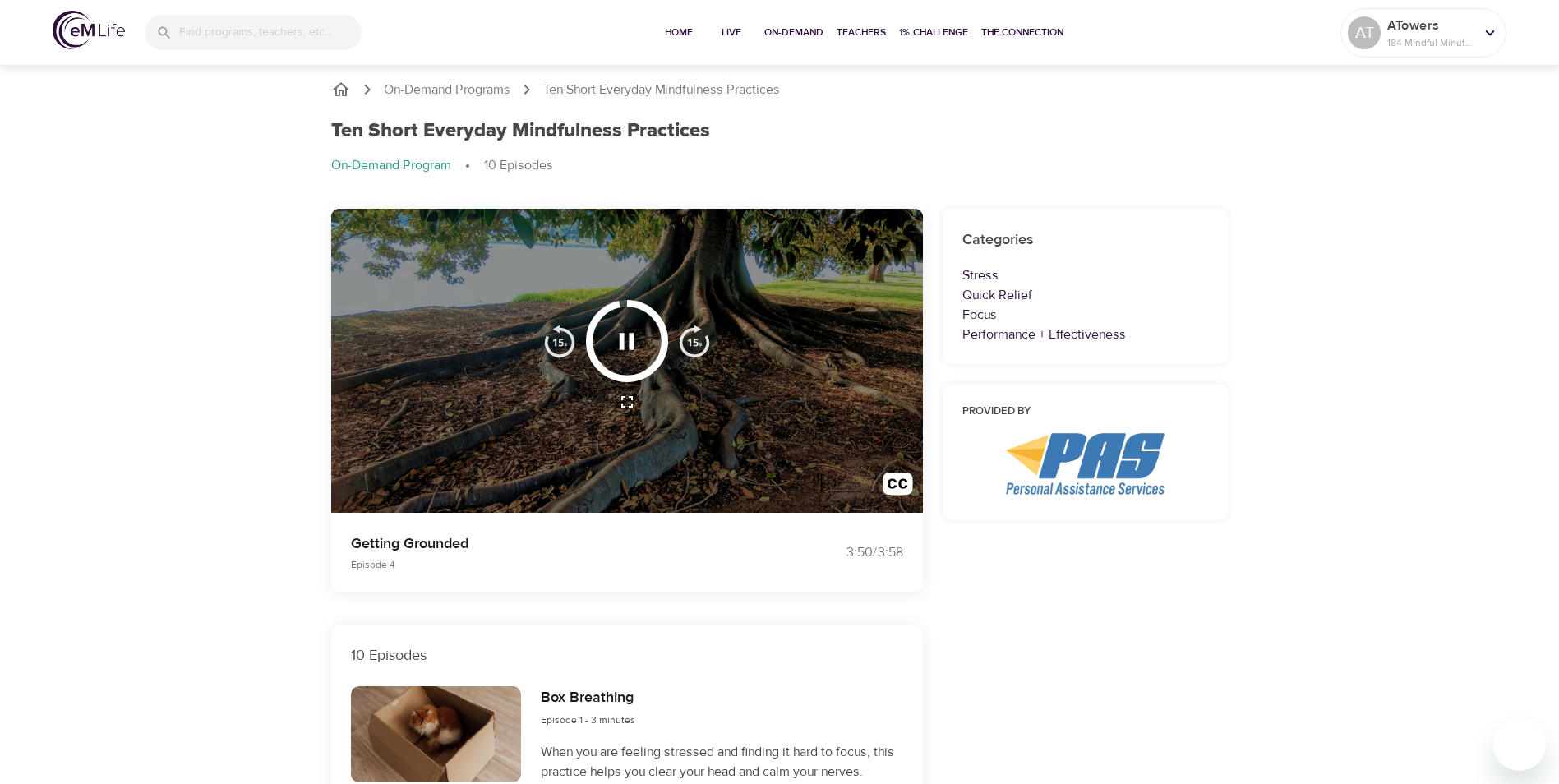
scroll to position [0, 0]
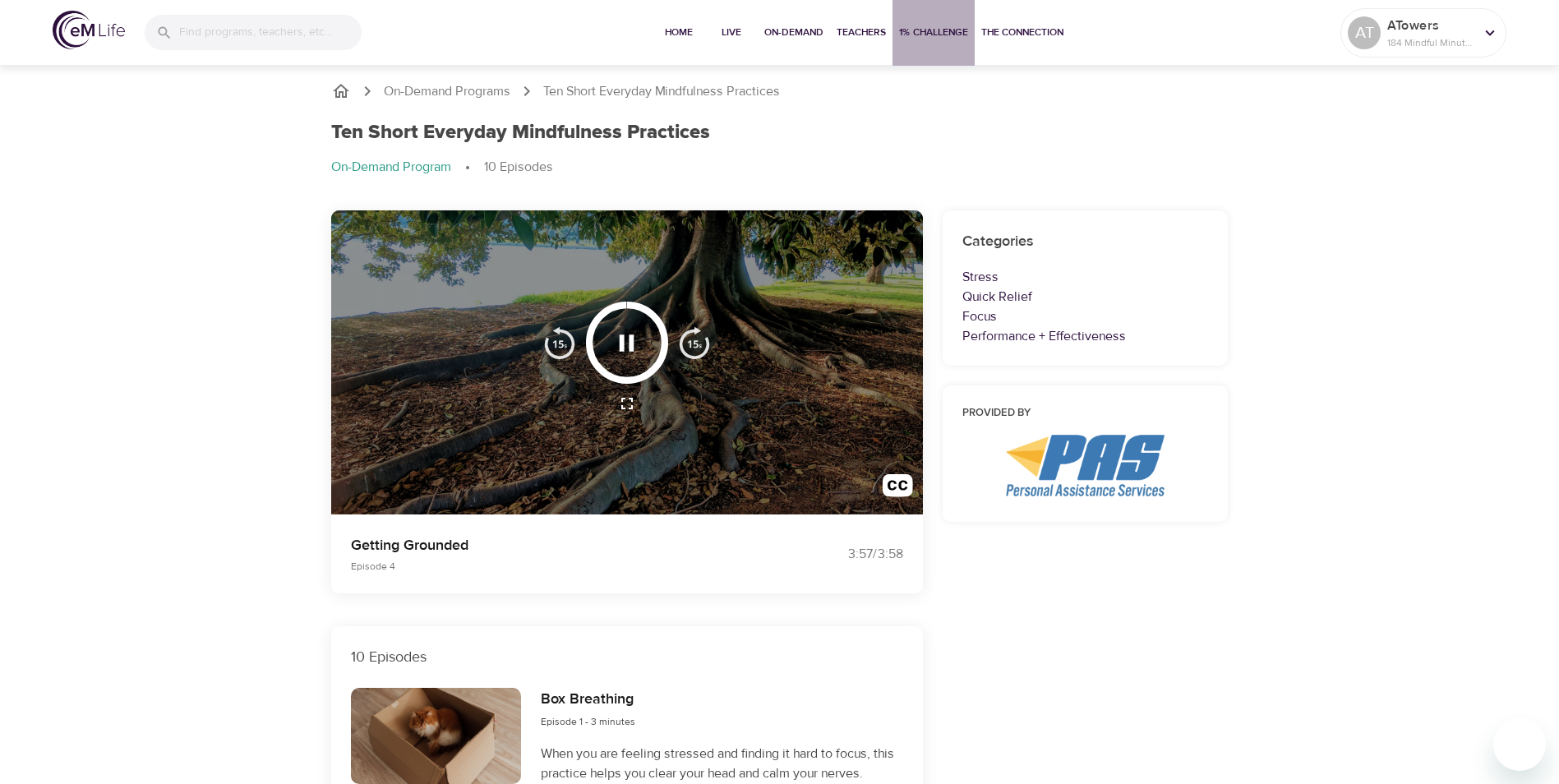
click at [950, 33] on span "1% Challenge" at bounding box center [933, 32] width 69 height 18
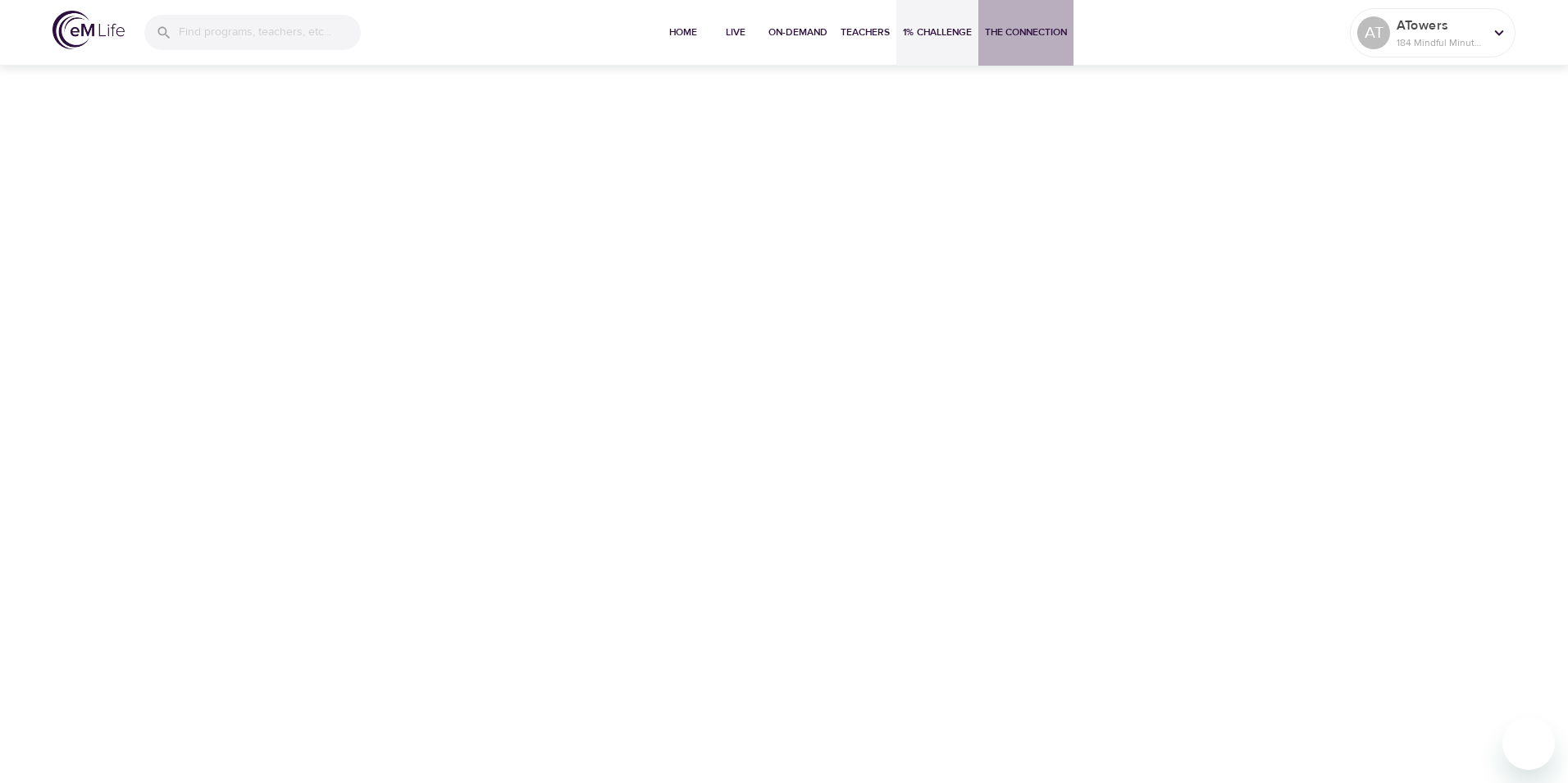
click at [1016, 27] on span "The Connection" at bounding box center [1026, 32] width 82 height 18
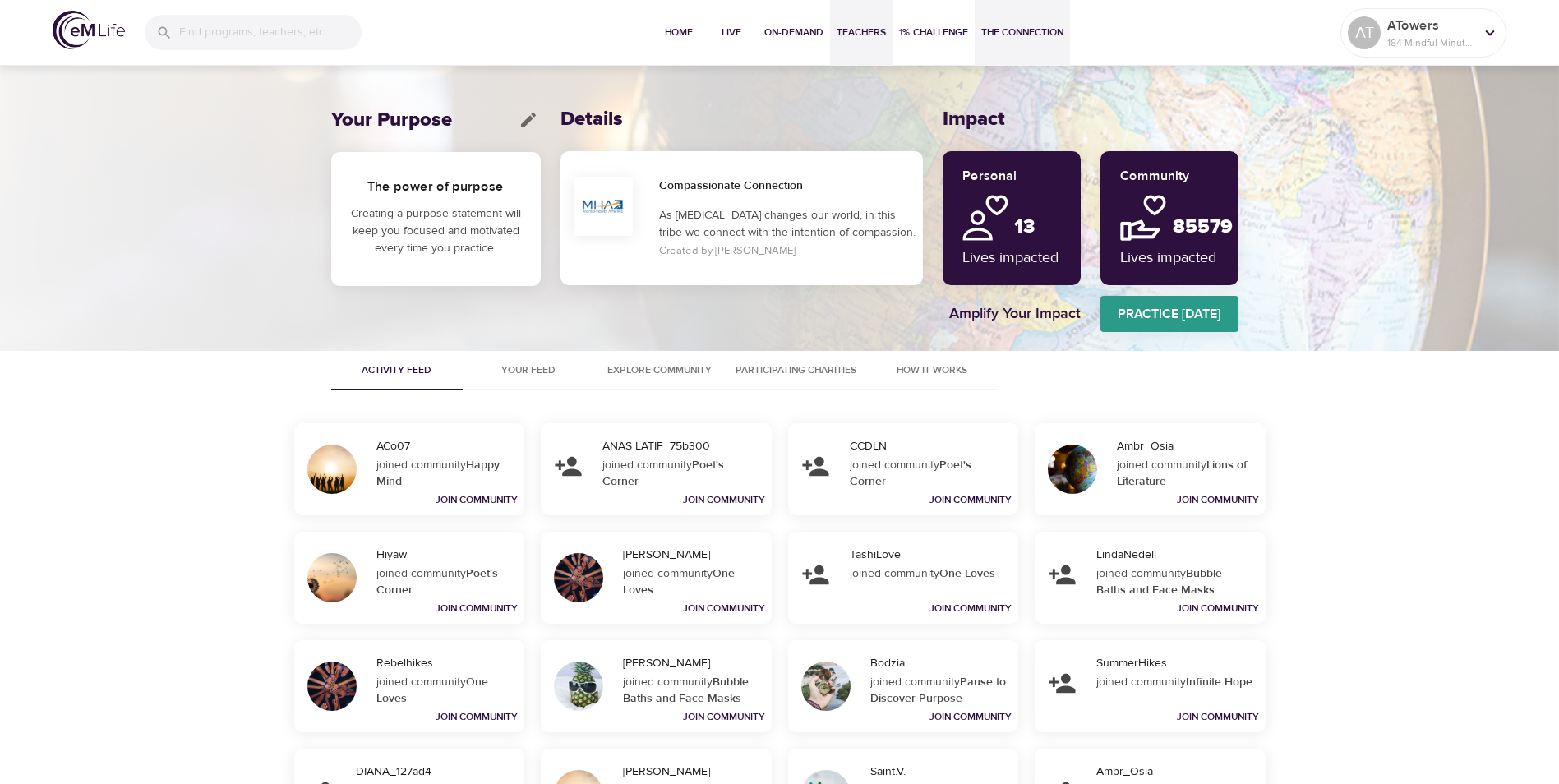
click at [874, 34] on span "Teachers" at bounding box center [861, 32] width 50 height 18
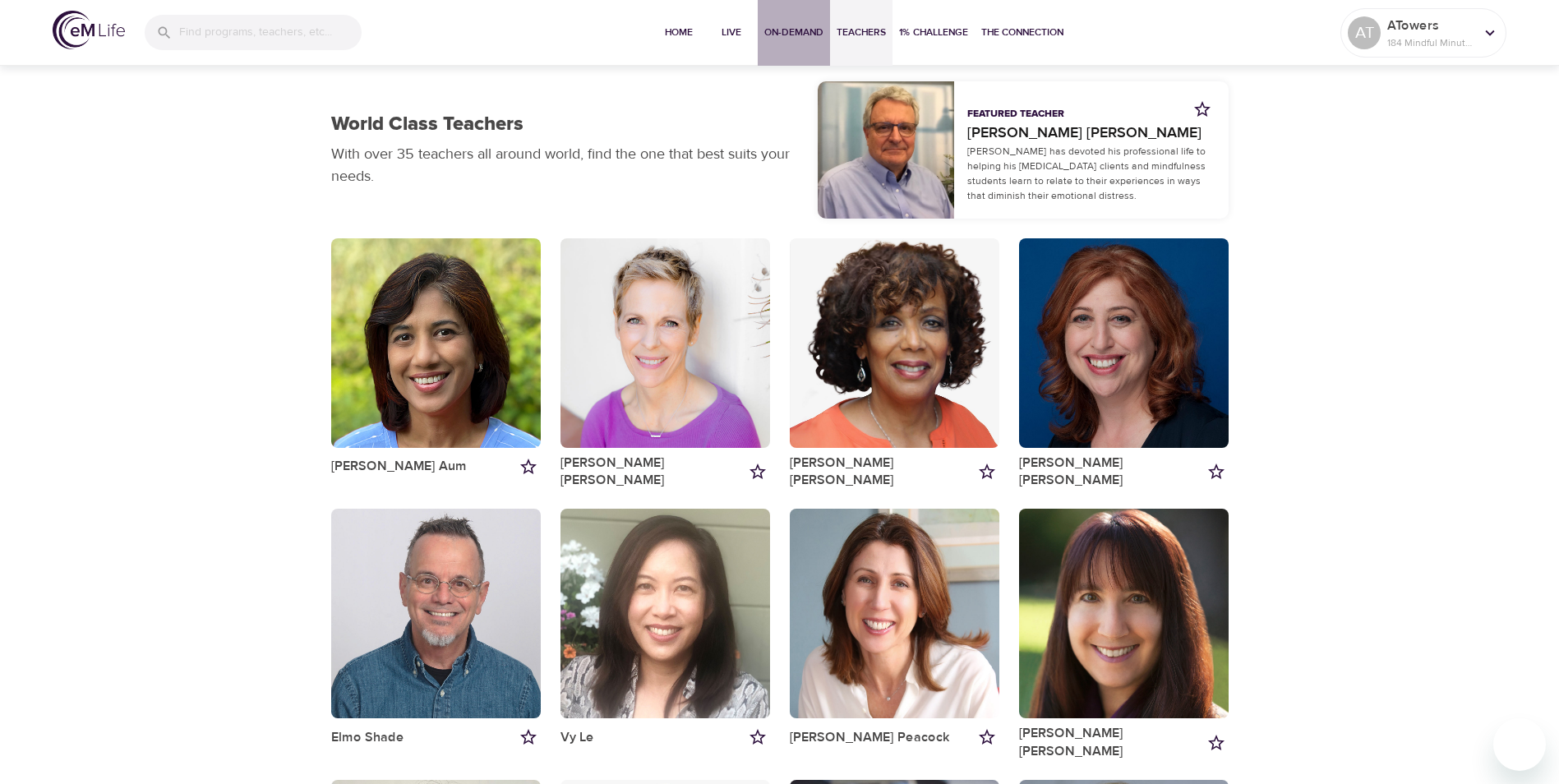
click at [786, 35] on span "On-Demand" at bounding box center [793, 32] width 59 height 18
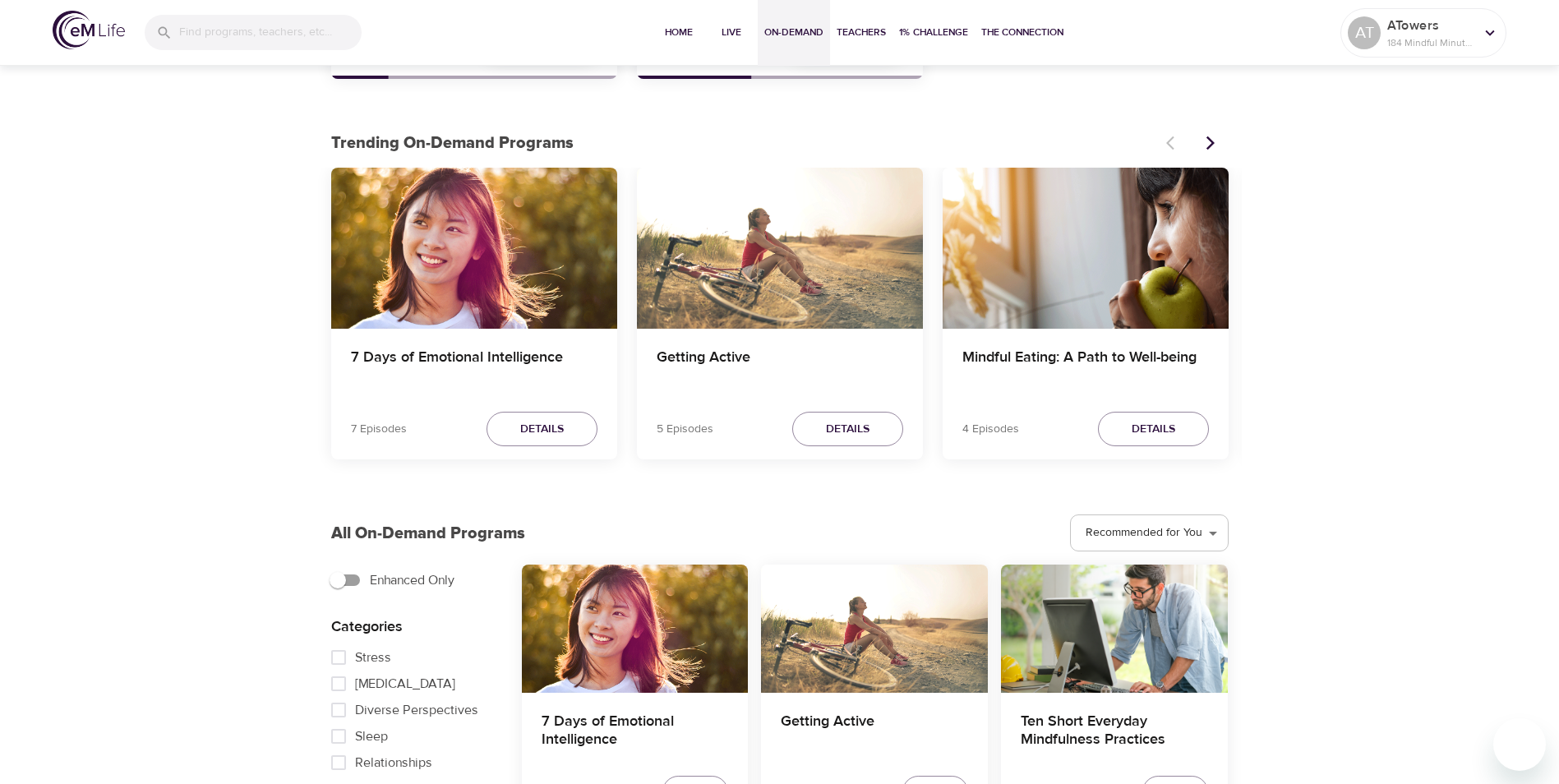
scroll to position [575, 0]
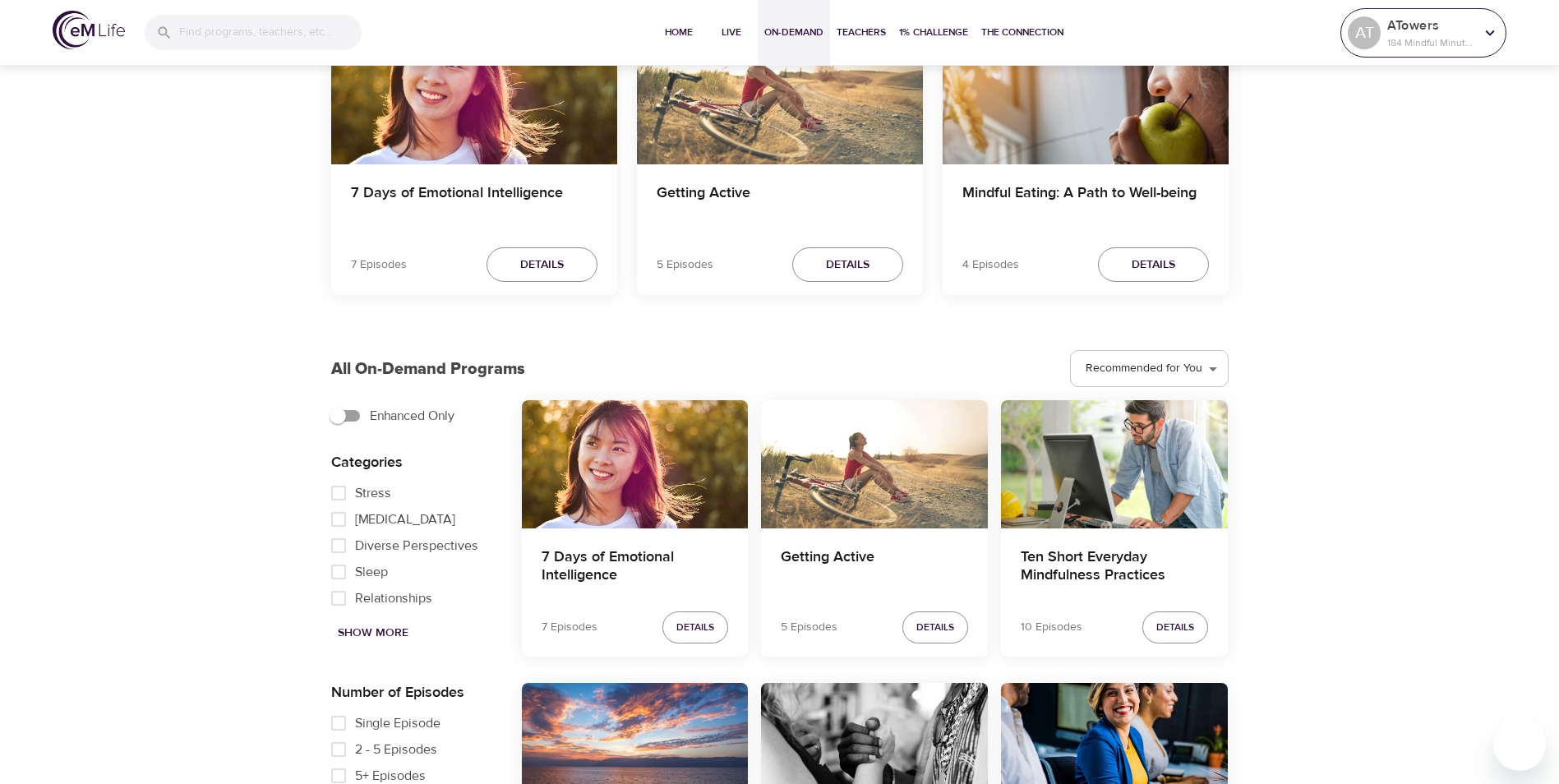
click at [1484, 28] on icon at bounding box center [1490, 32] width 19 height 19
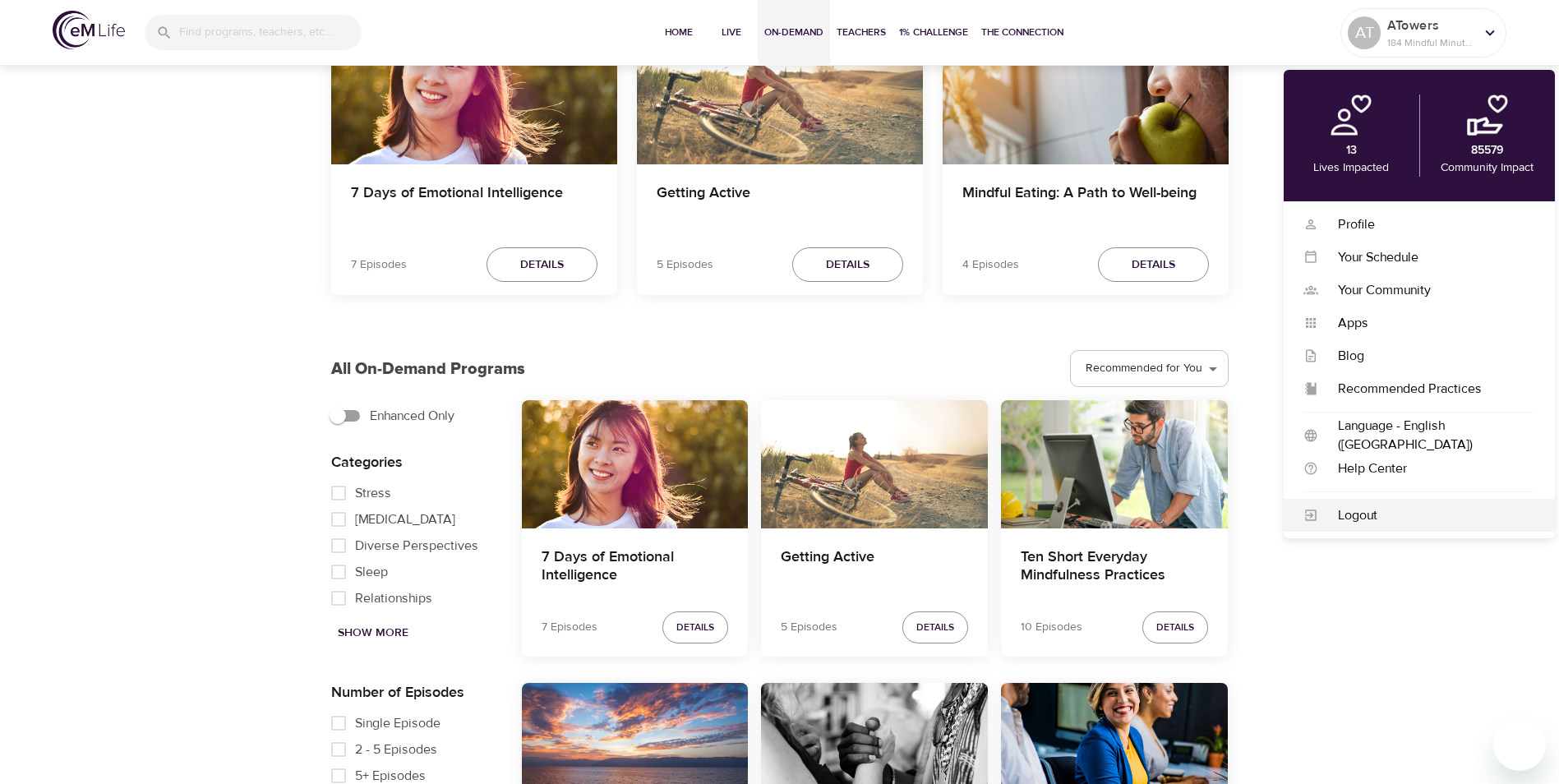
click at [1367, 516] on div "Logout" at bounding box center [1426, 515] width 217 height 19
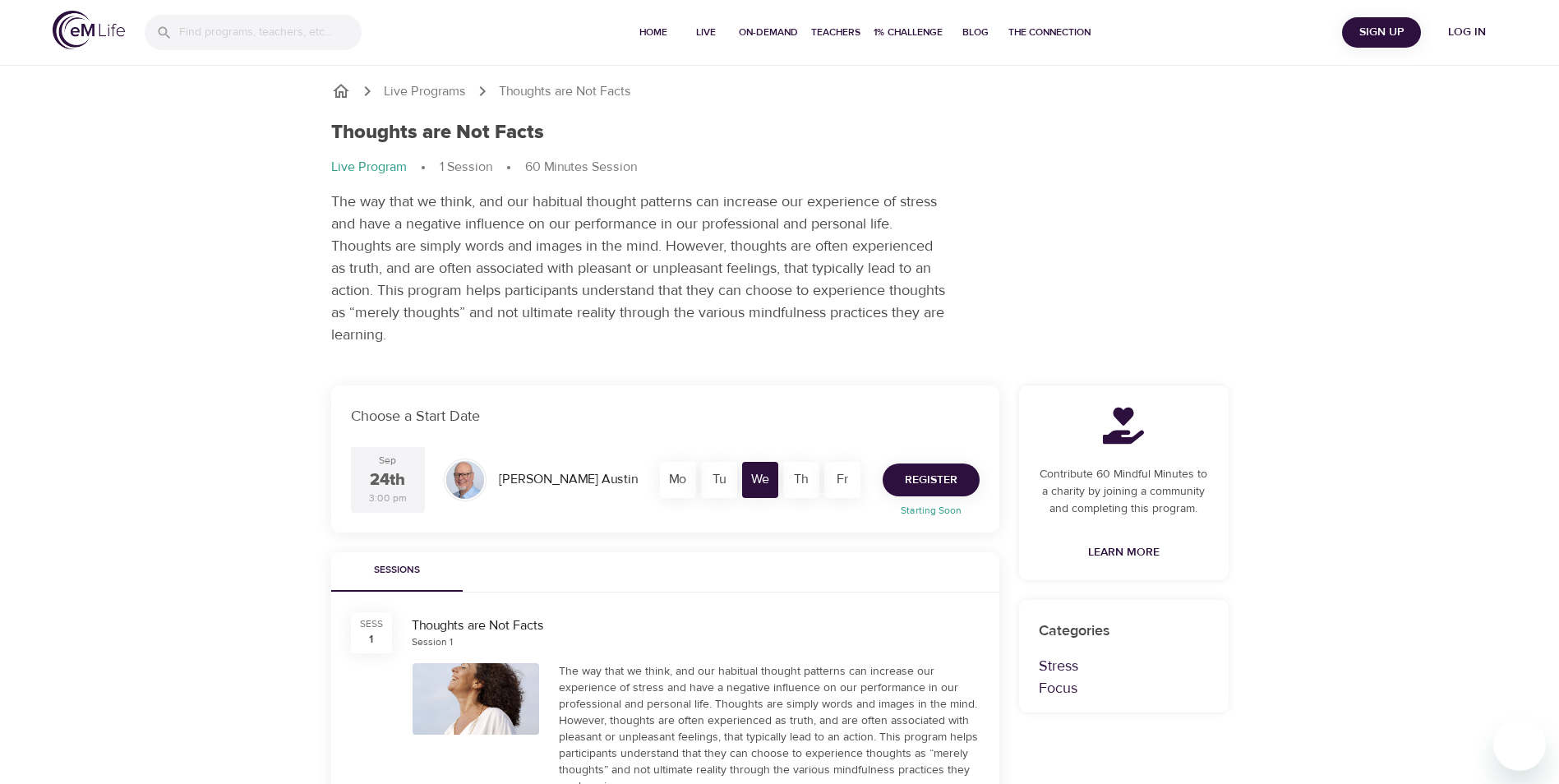
click at [927, 476] on span "Register" at bounding box center [932, 479] width 53 height 20
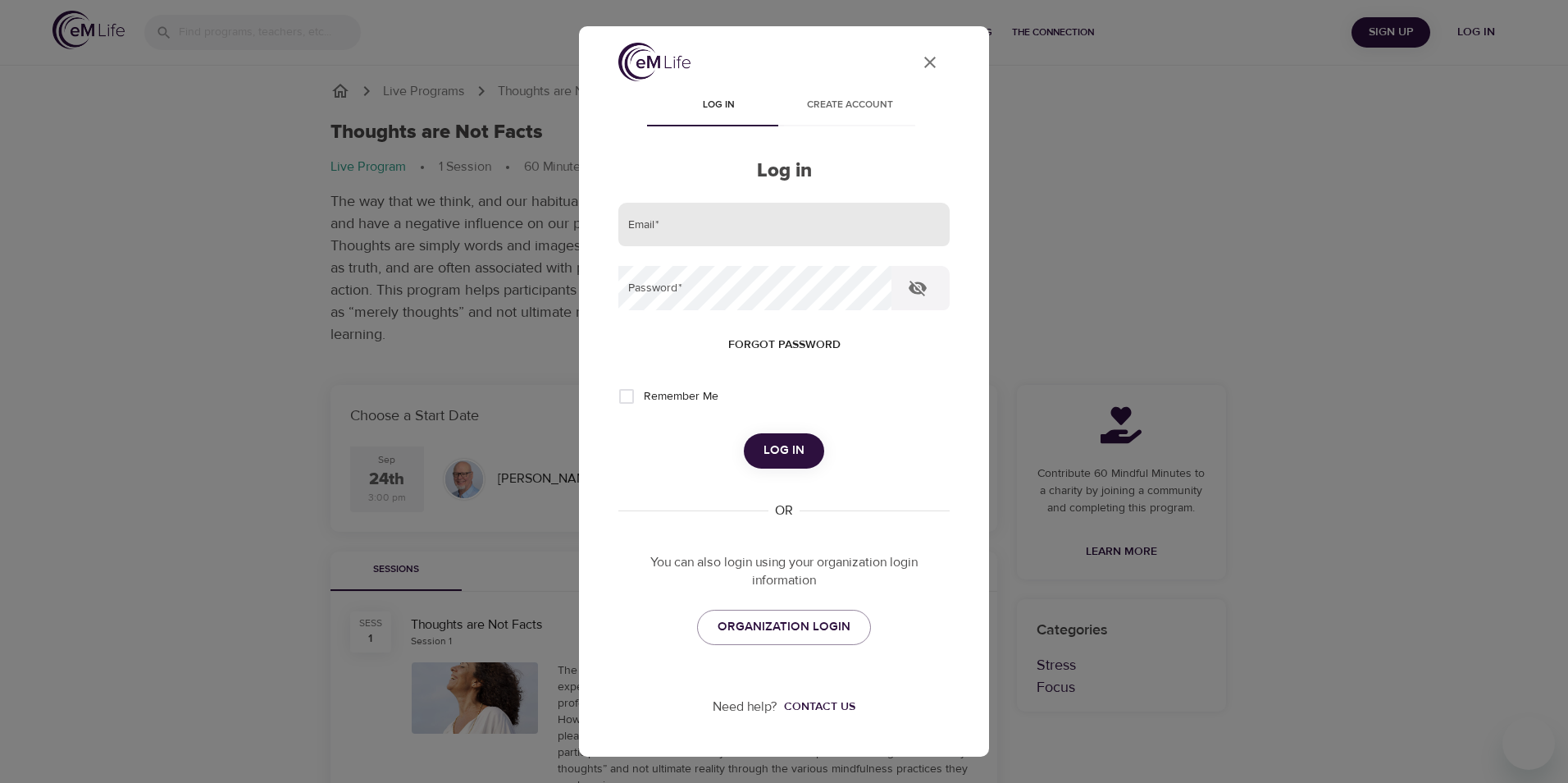
click at [756, 224] on input "email" at bounding box center [784, 225] width 331 height 45
type input "[EMAIL_ADDRESS][DOMAIN_NAME]"
click at [744, 433] on button "Log in" at bounding box center [784, 449] width 81 height 34
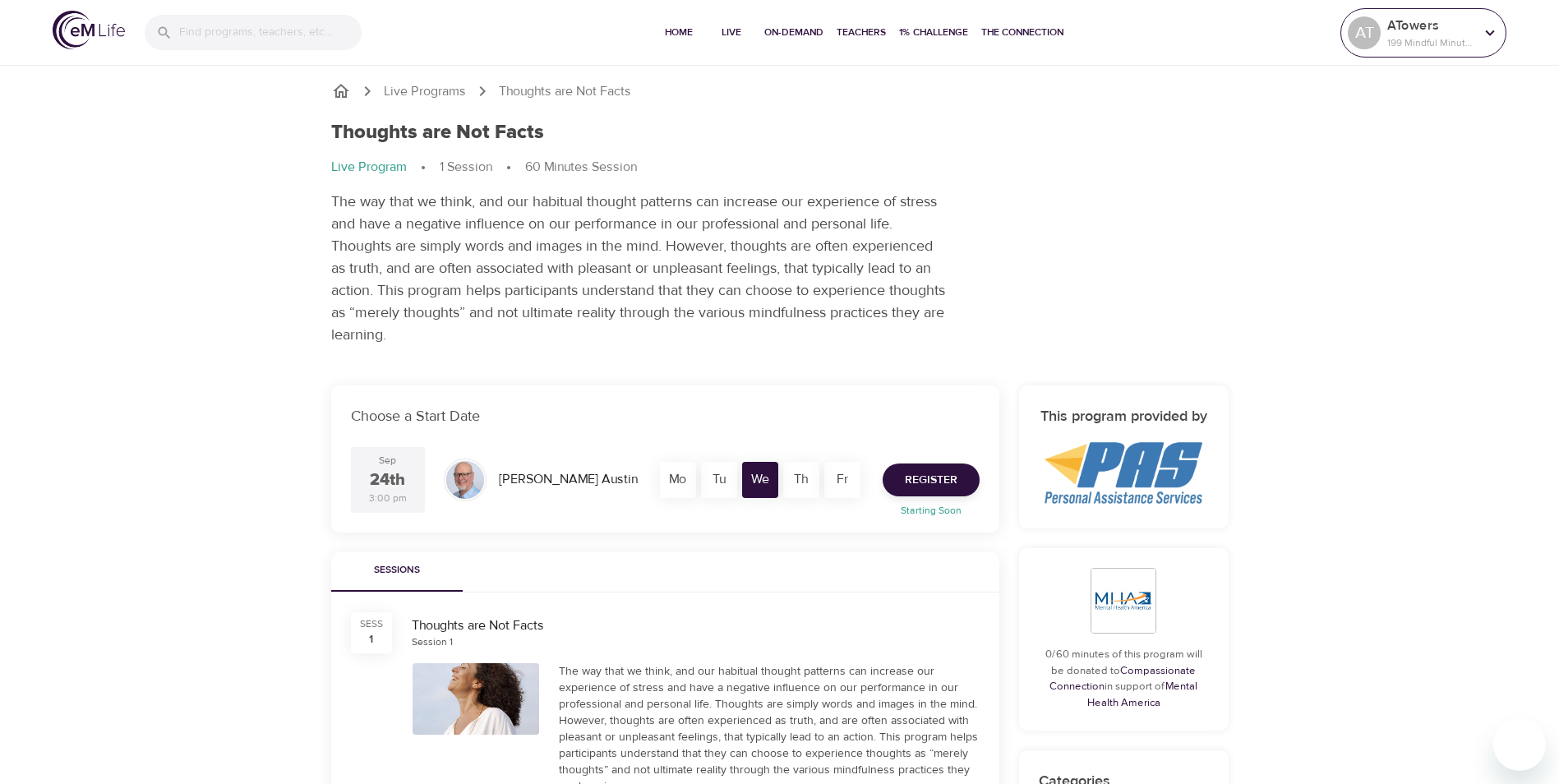
click at [1460, 39] on p "199 Mindful Minutes" at bounding box center [1430, 42] width 87 height 15
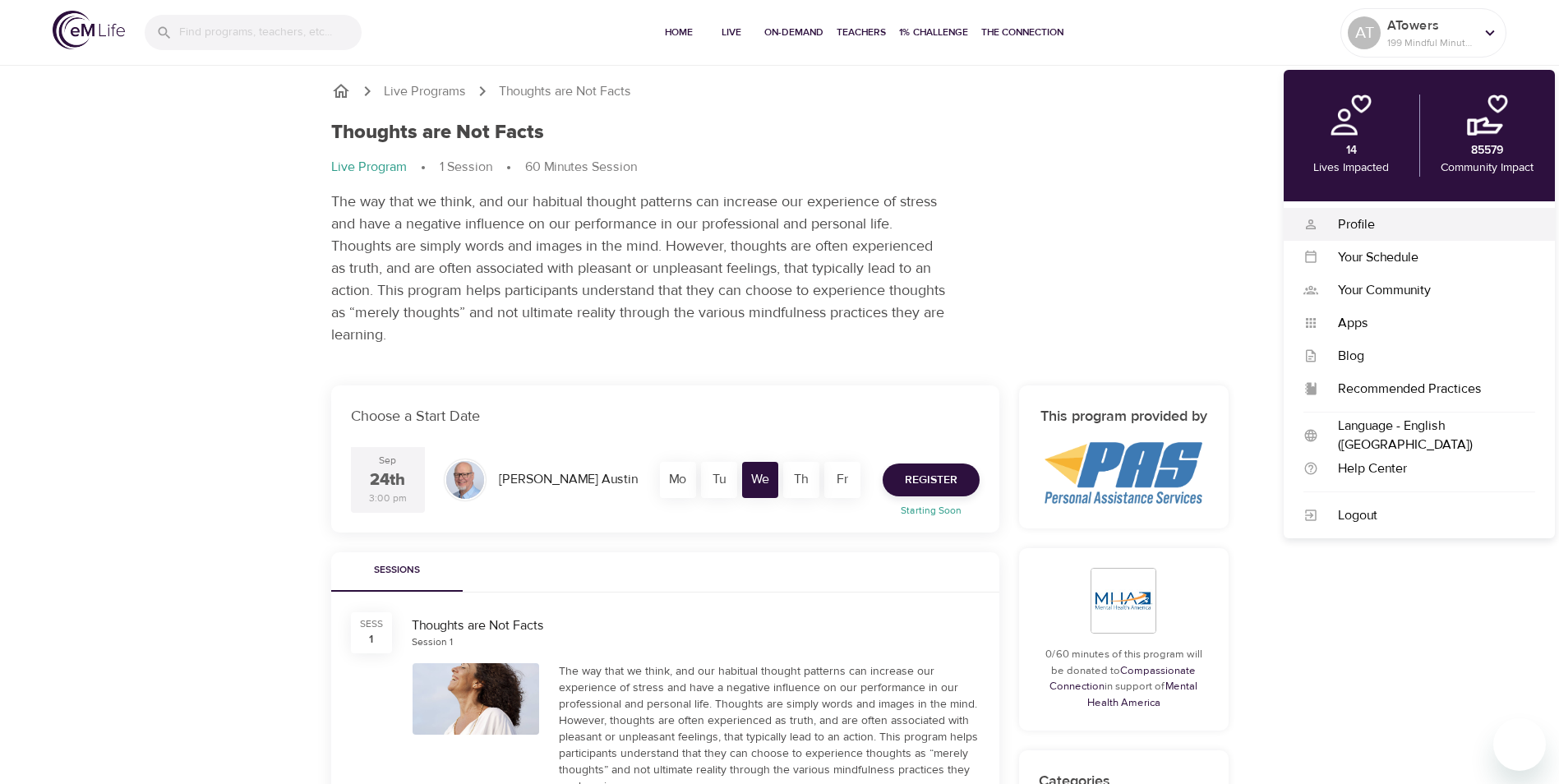
click at [1351, 226] on div "Profile" at bounding box center [1426, 224] width 217 height 19
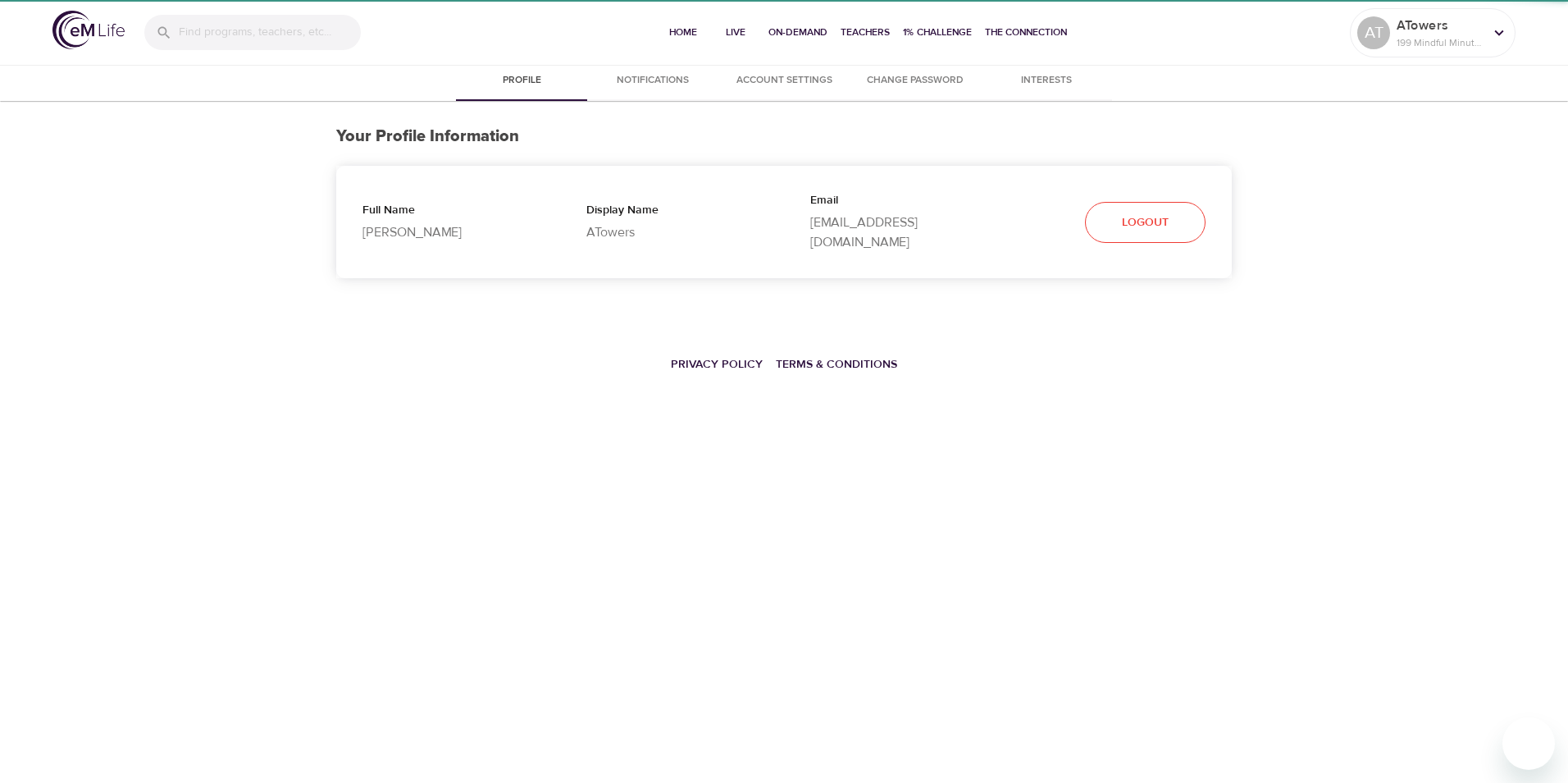
select select "10"
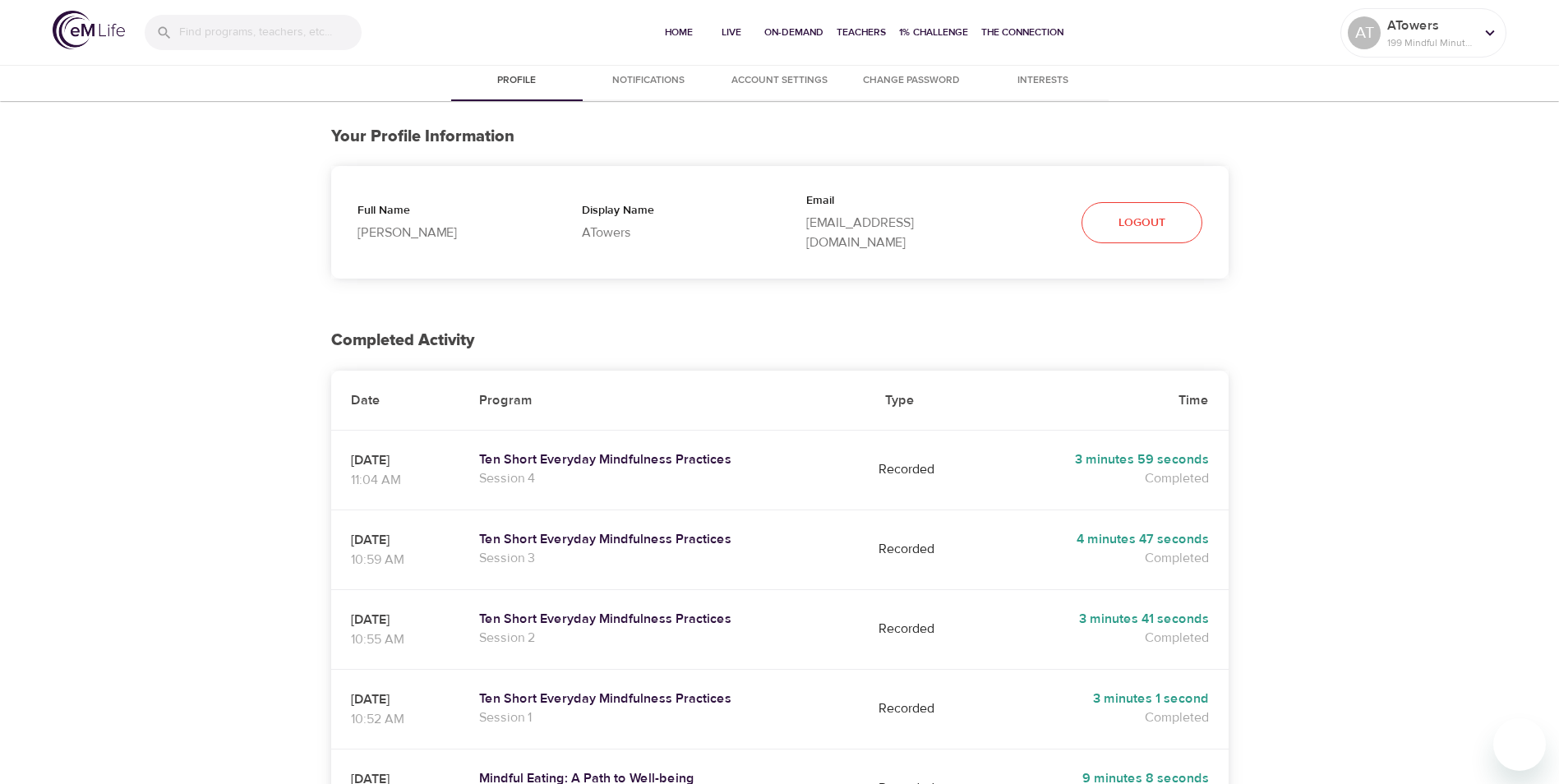
click at [768, 82] on span "Account Settings" at bounding box center [780, 81] width 112 height 18
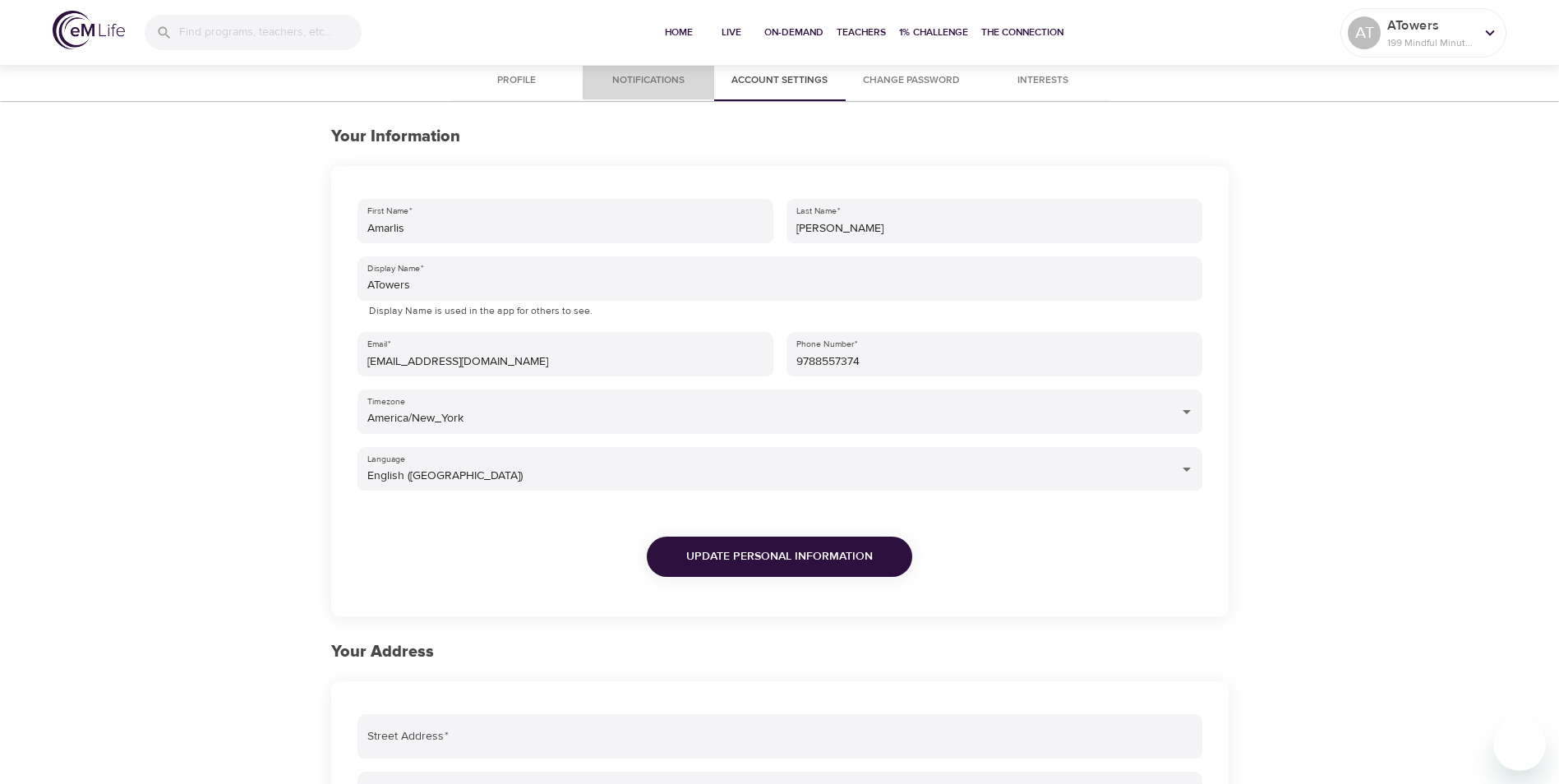
click at [637, 79] on span "Notifications" at bounding box center [648, 81] width 112 height 18
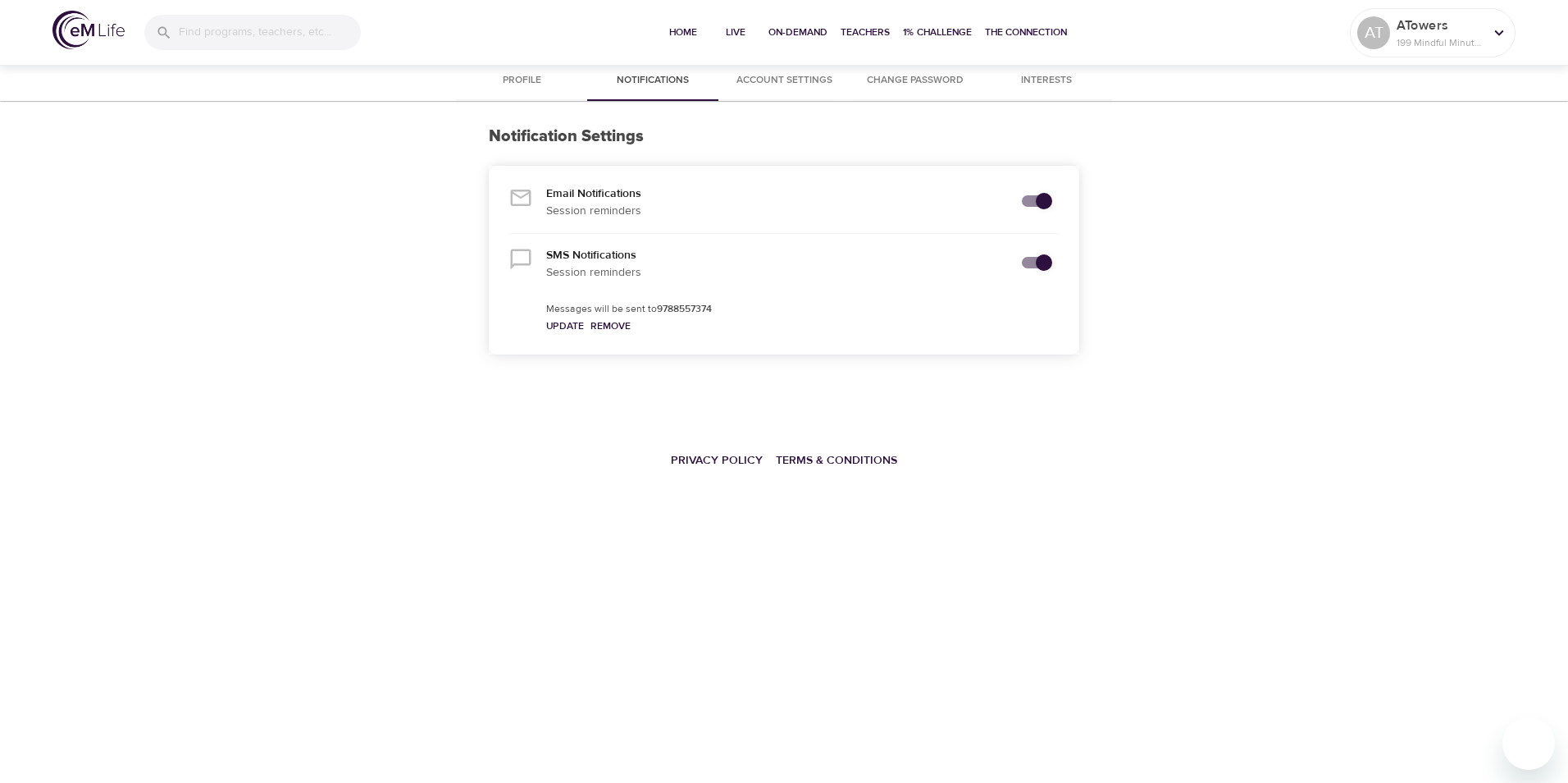
click at [518, 68] on button "Profile" at bounding box center [521, 81] width 131 height 39
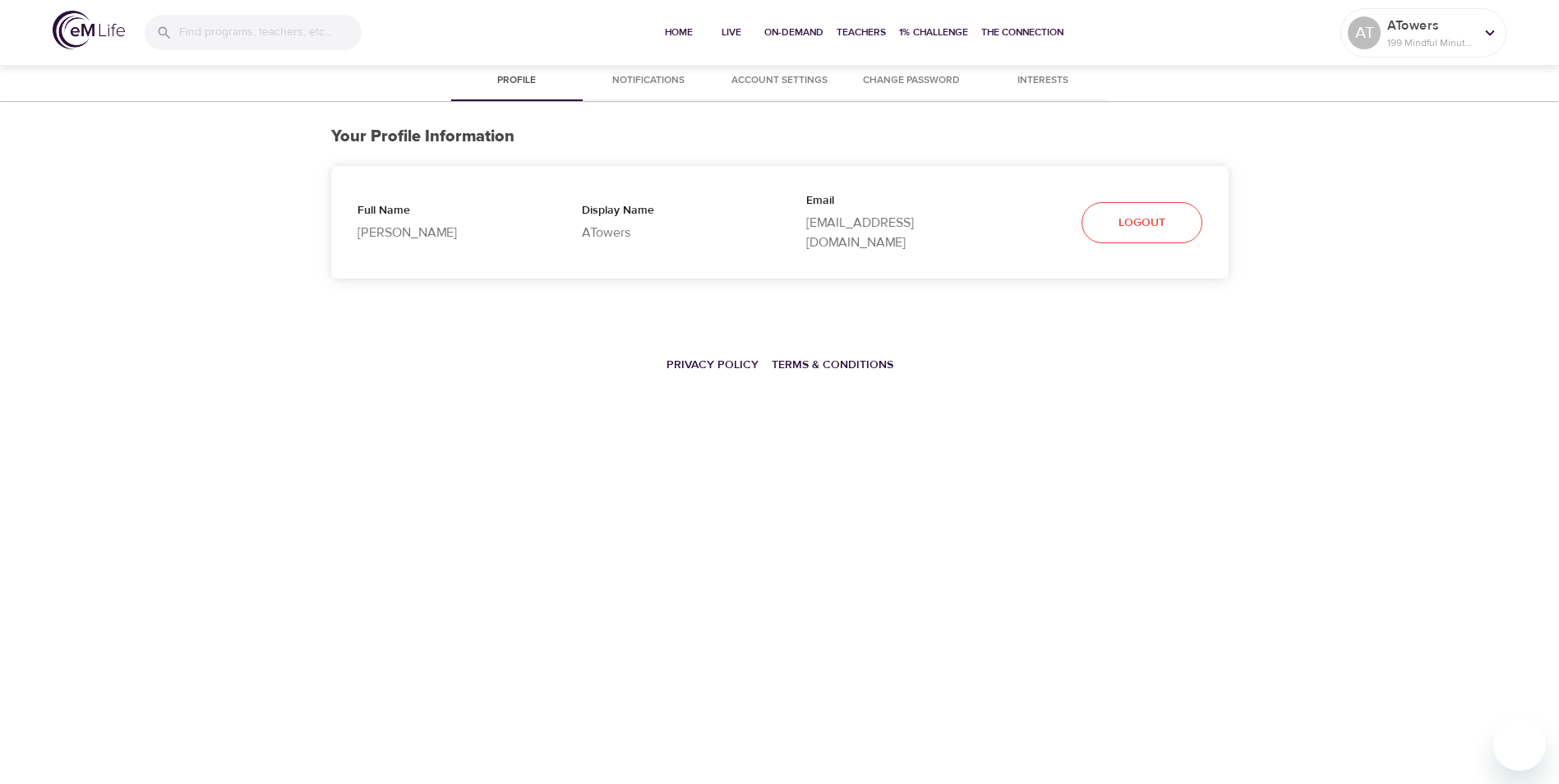
select select "10"
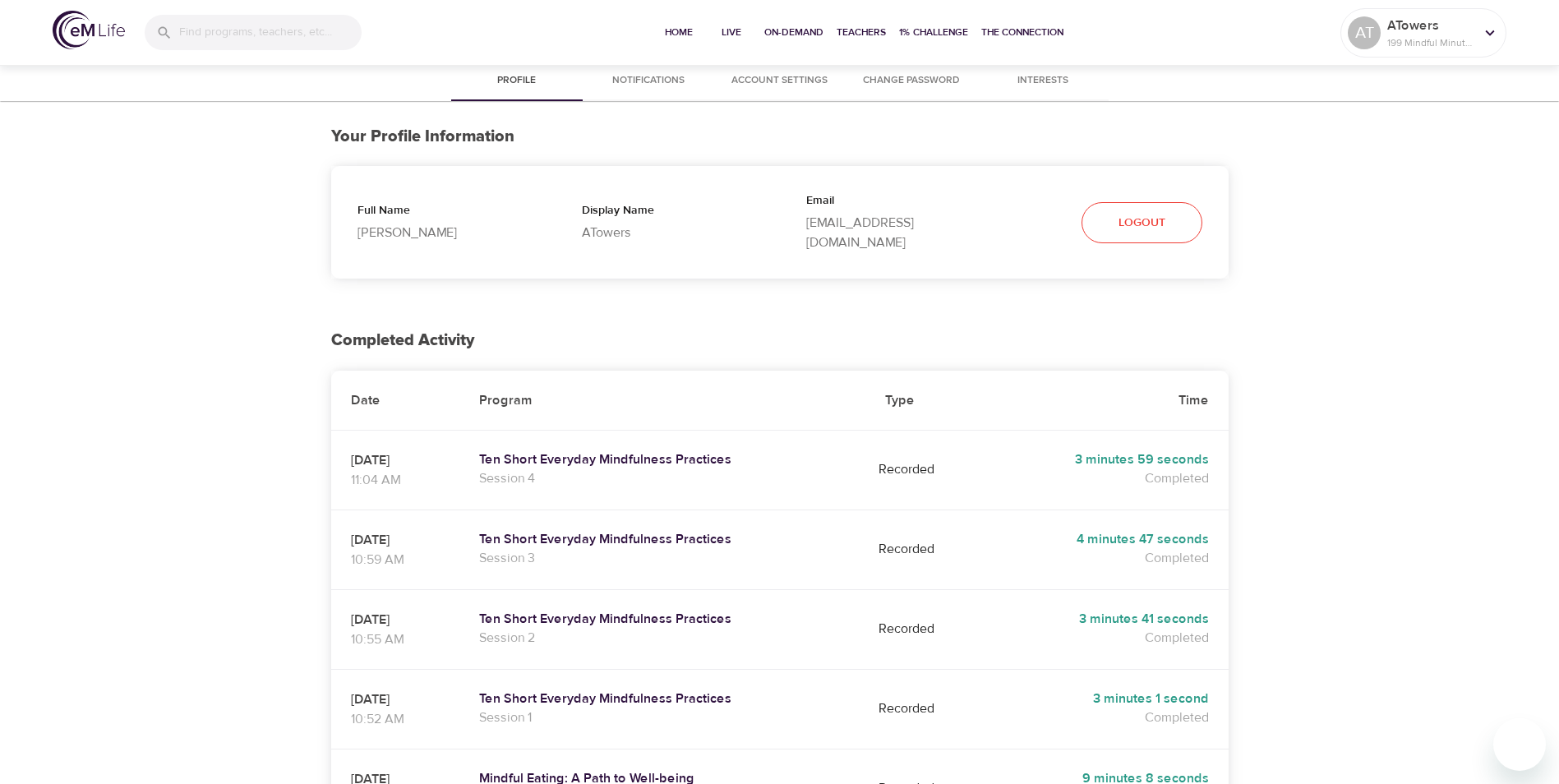
click at [668, 87] on span "Notifications" at bounding box center [648, 81] width 112 height 18
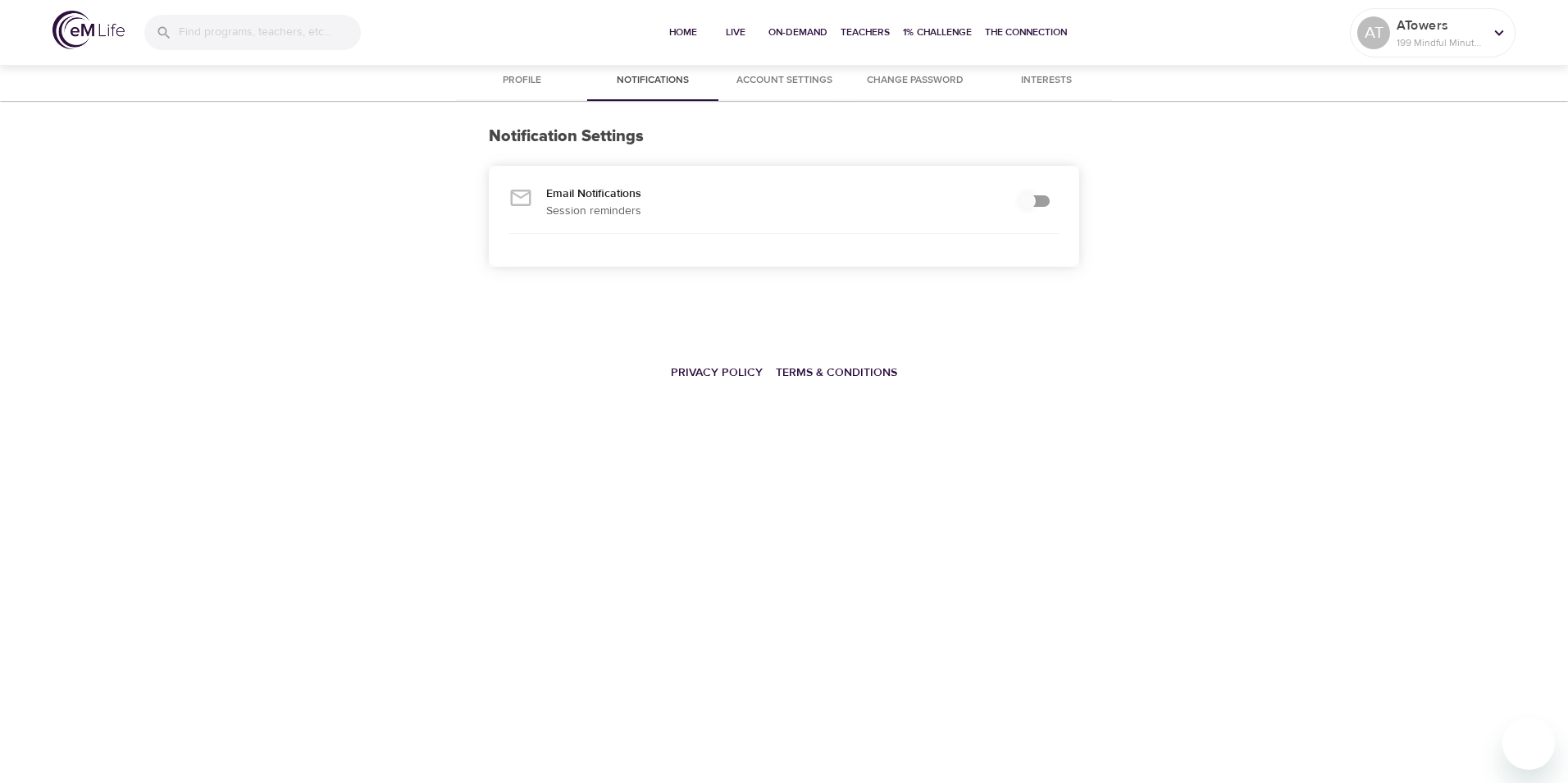
checkbox input "true"
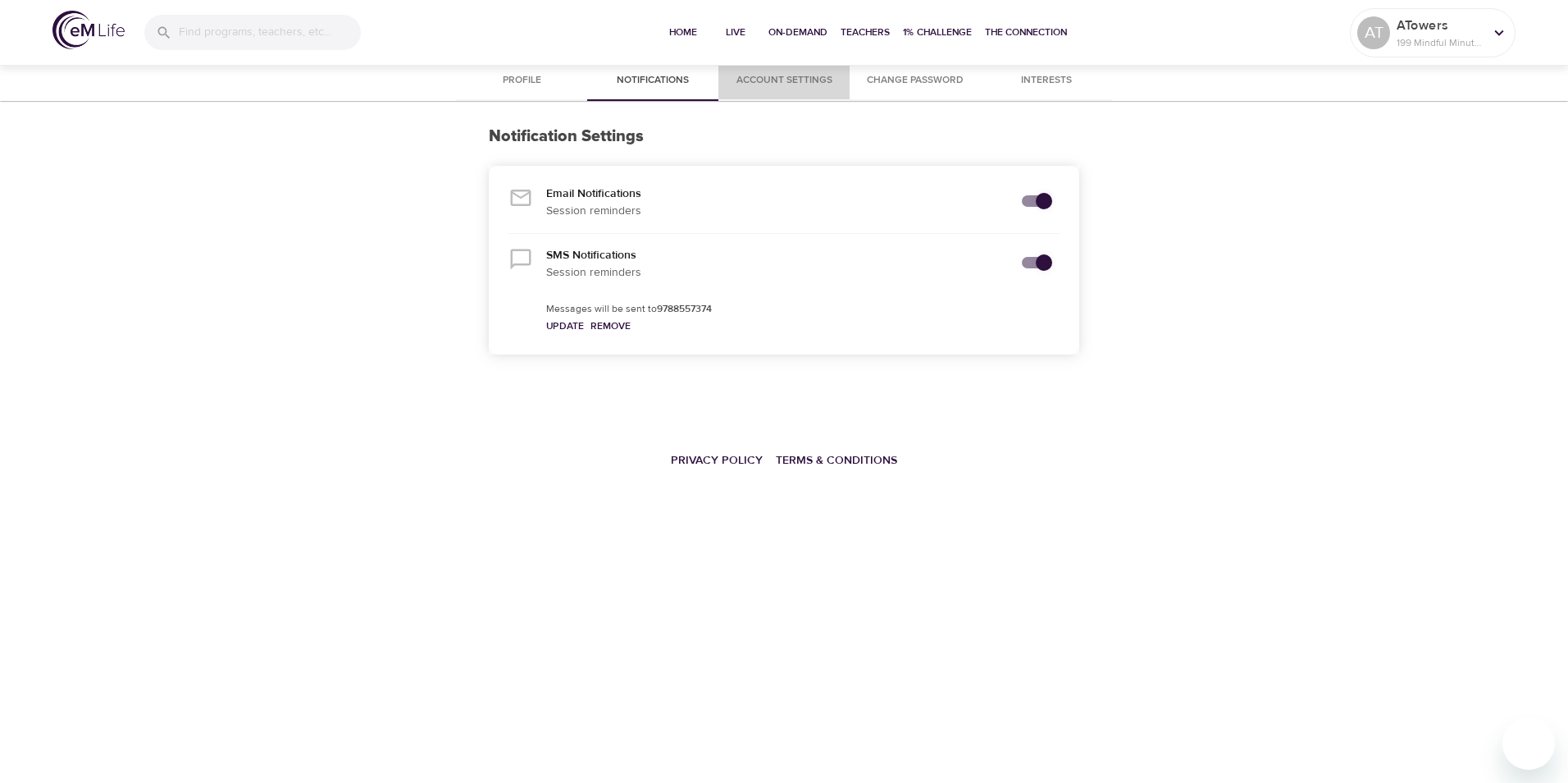
click at [804, 80] on span "Account Settings" at bounding box center [784, 81] width 112 height 18
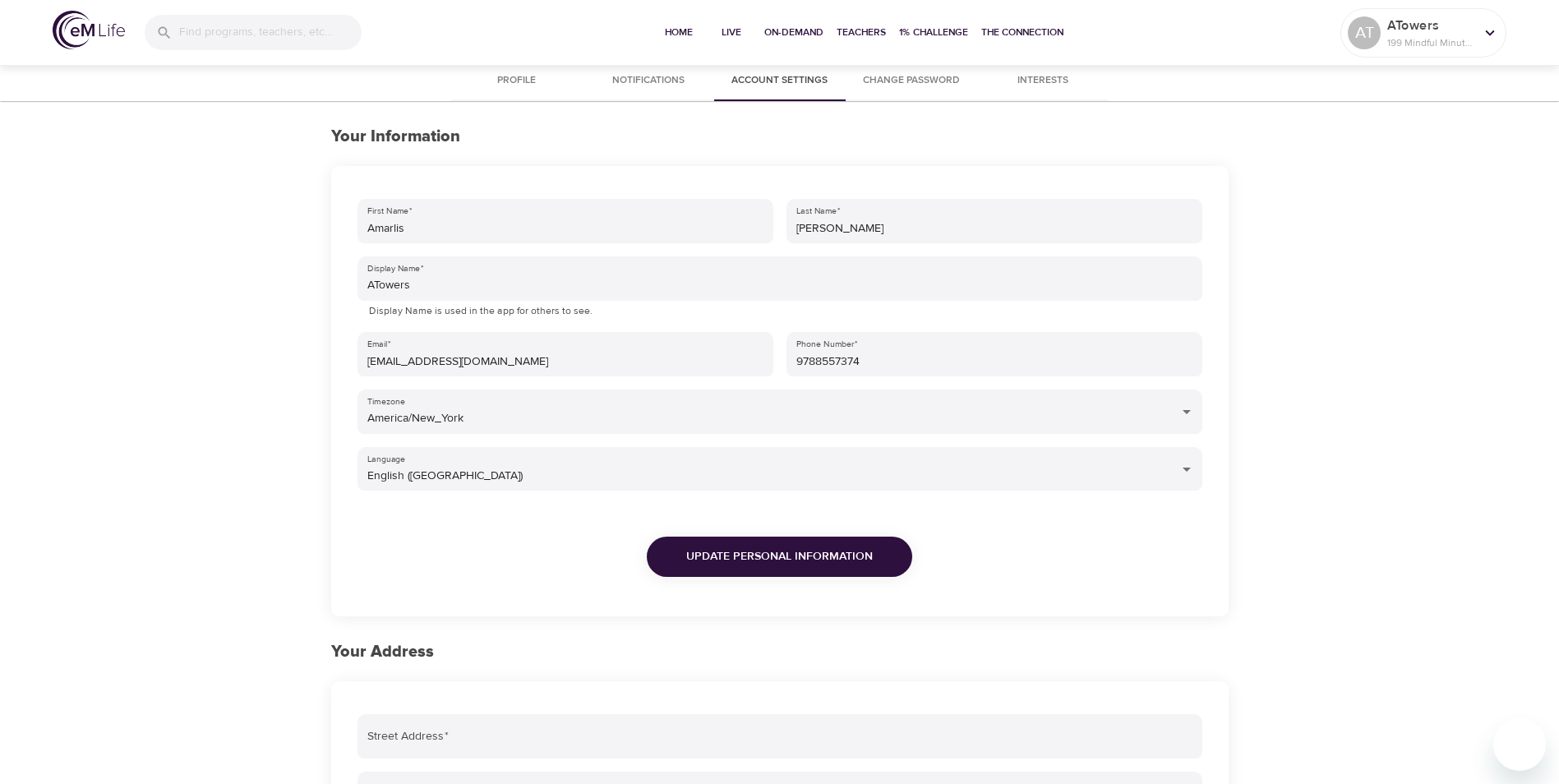
click at [519, 79] on span "Profile" at bounding box center [516, 81] width 112 height 18
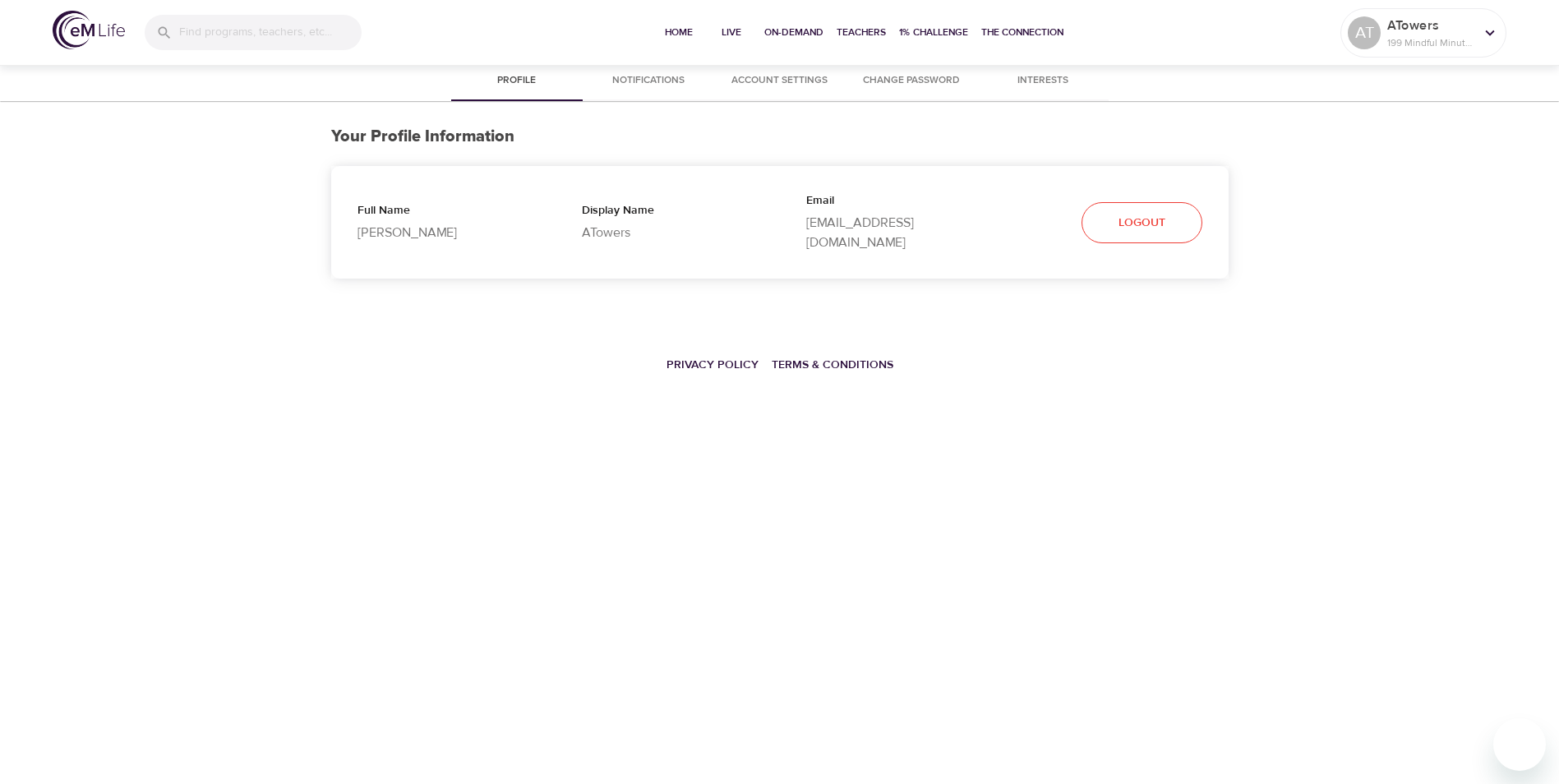
select select "10"
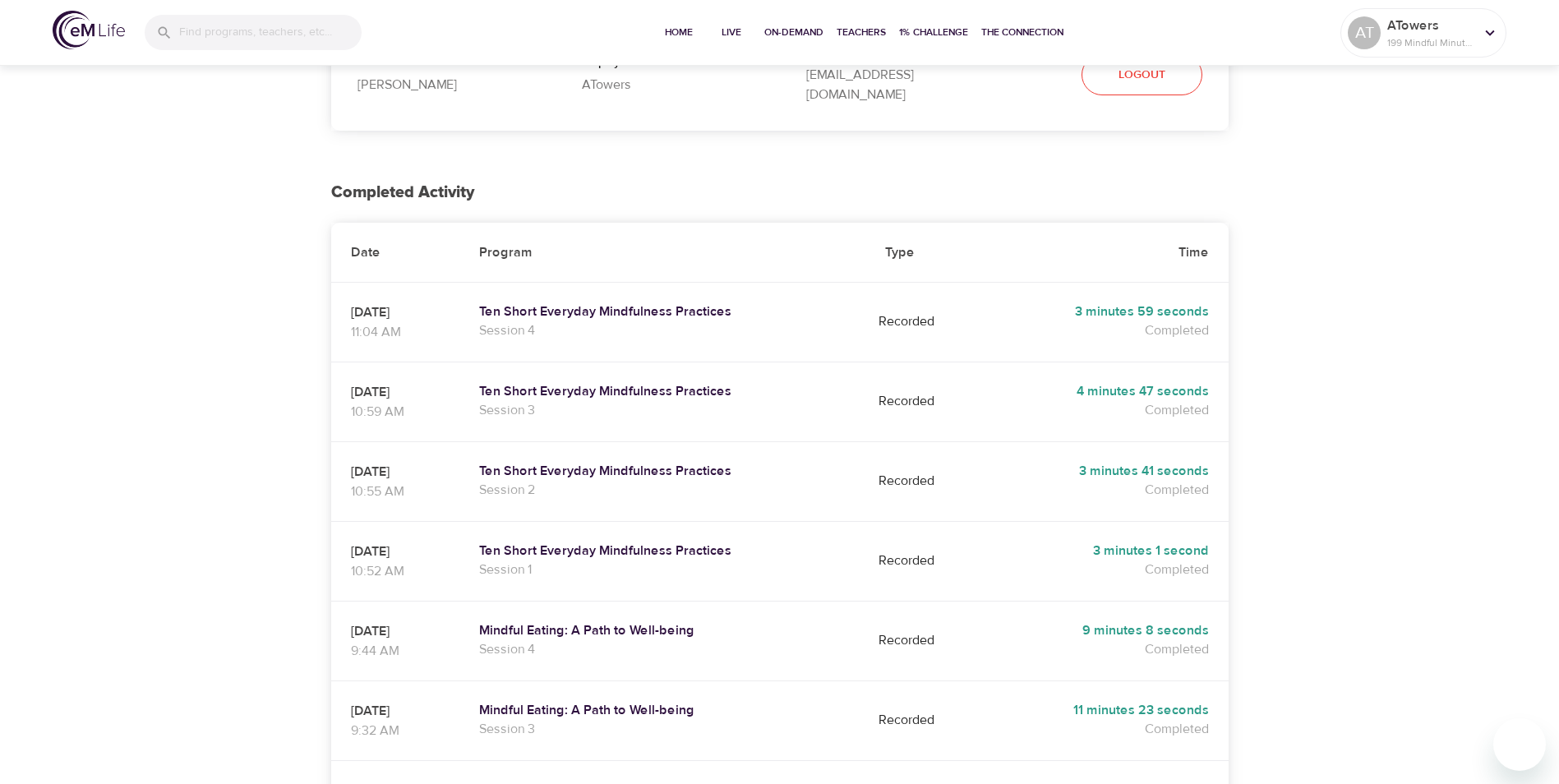
scroll to position [131, 0]
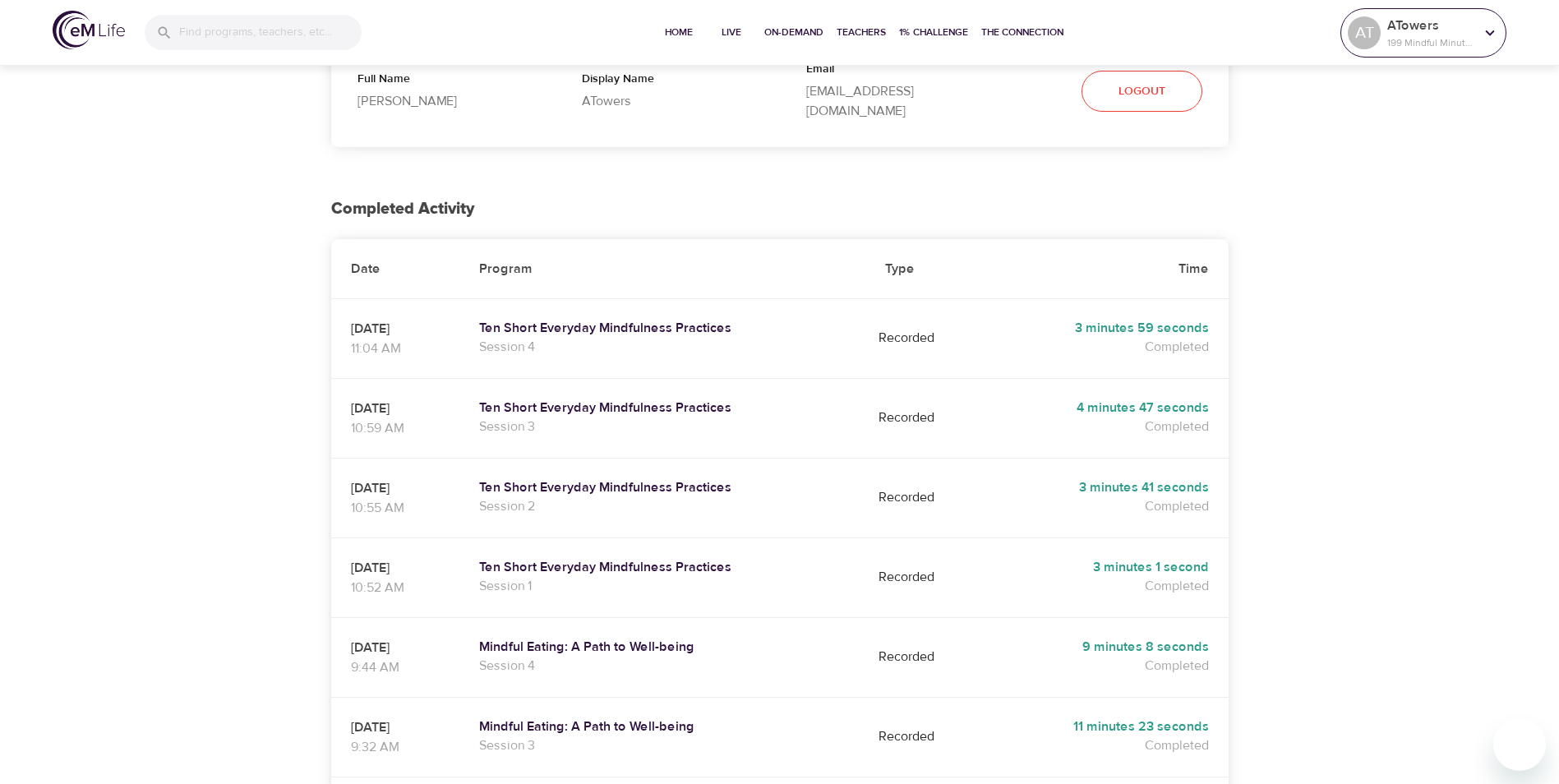
click at [1487, 23] on icon at bounding box center [1490, 32] width 19 height 19
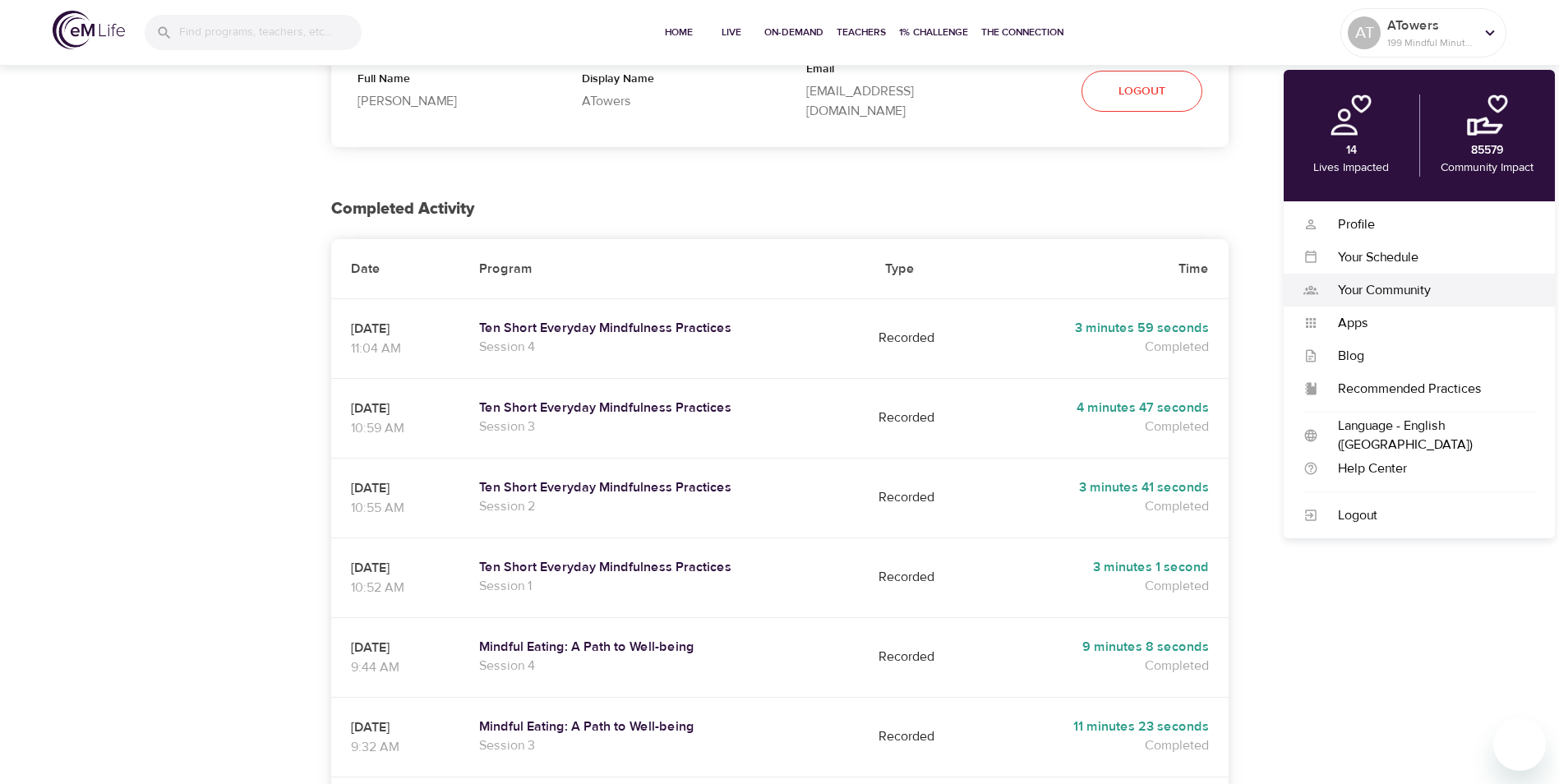
click at [1357, 289] on div "Your Community" at bounding box center [1426, 289] width 217 height 19
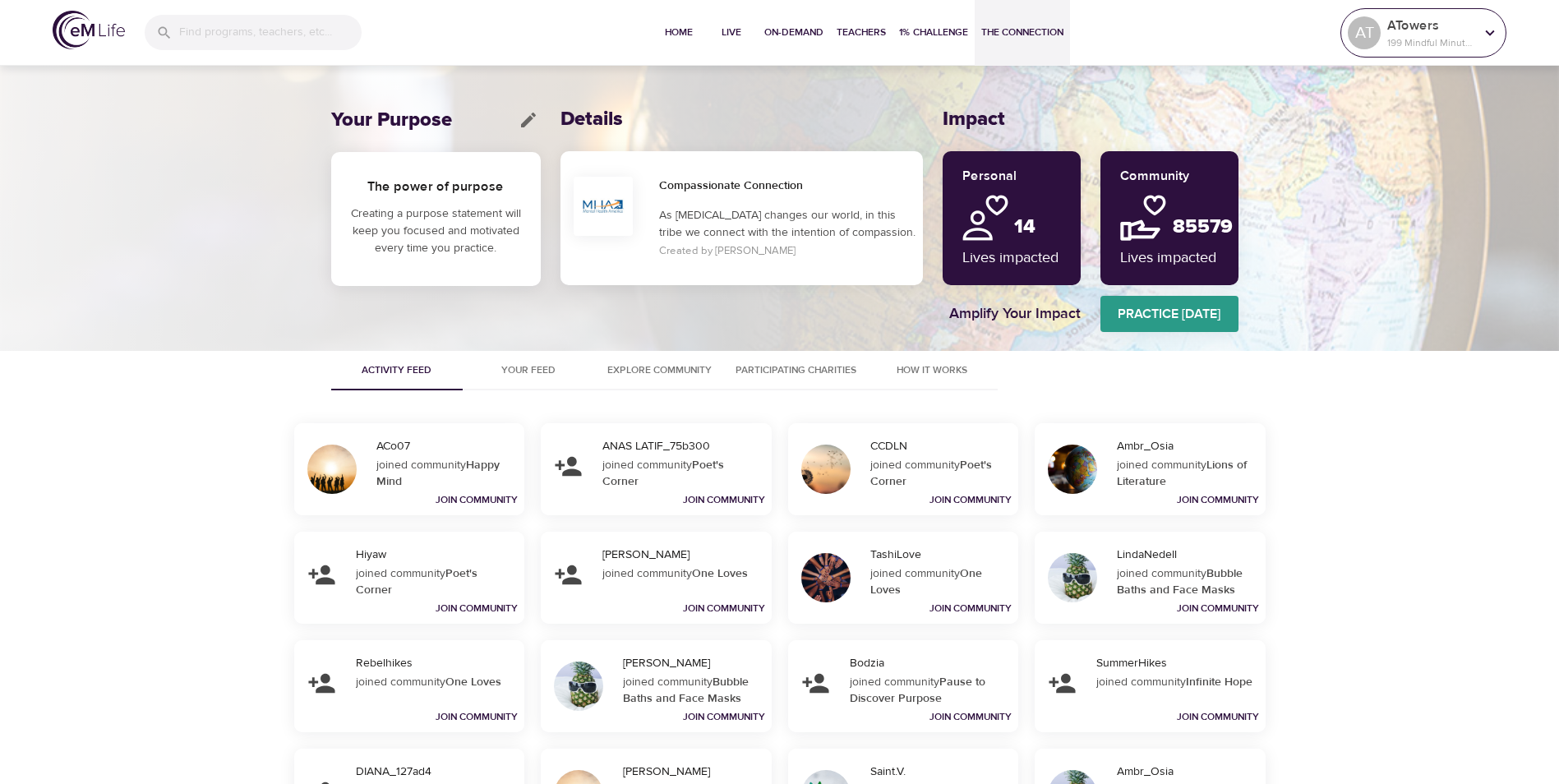
click at [1476, 37] on div "ATowers 199 Mindful Minutes" at bounding box center [1430, 33] width 94 height 41
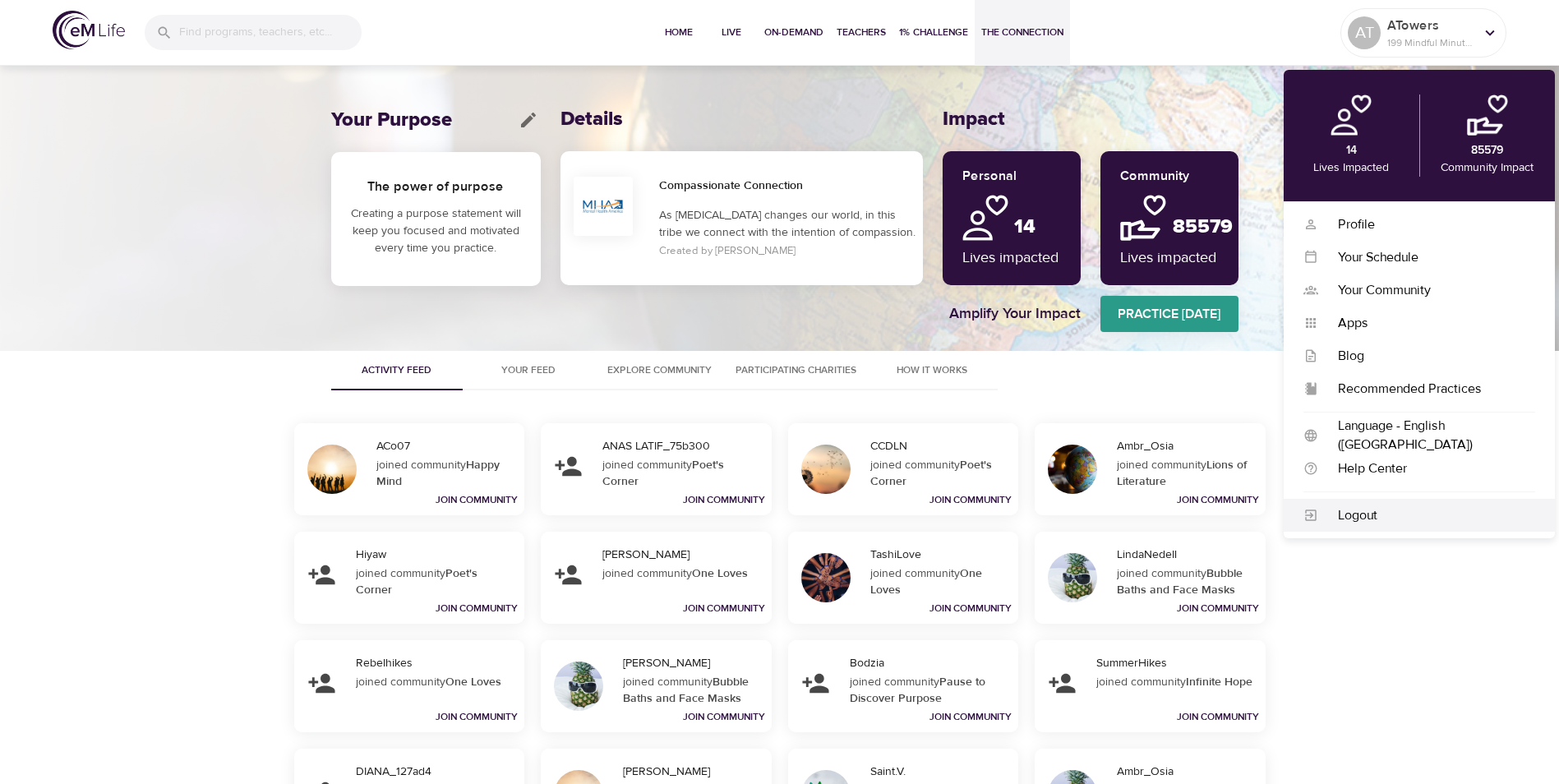
click at [1392, 509] on div "Logout" at bounding box center [1426, 515] width 217 height 19
